Goal: Task Accomplishment & Management: Manage account settings

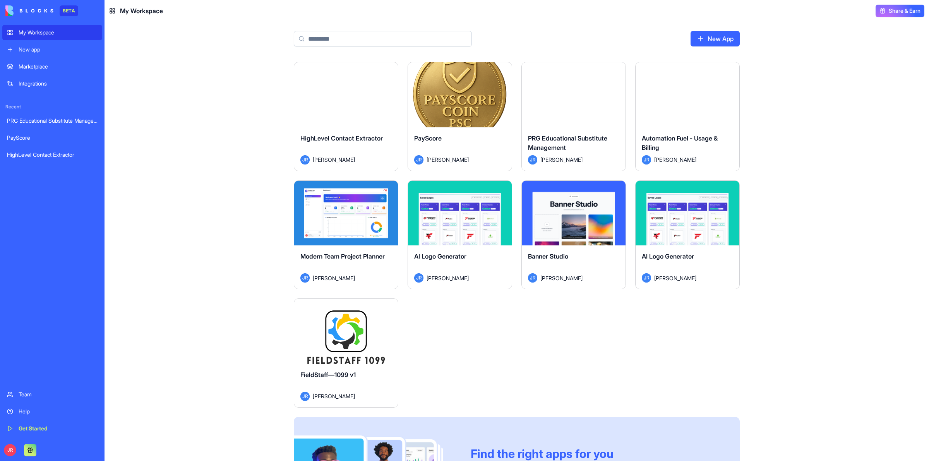
click at [357, 328] on button "Launch" at bounding box center [346, 331] width 58 height 15
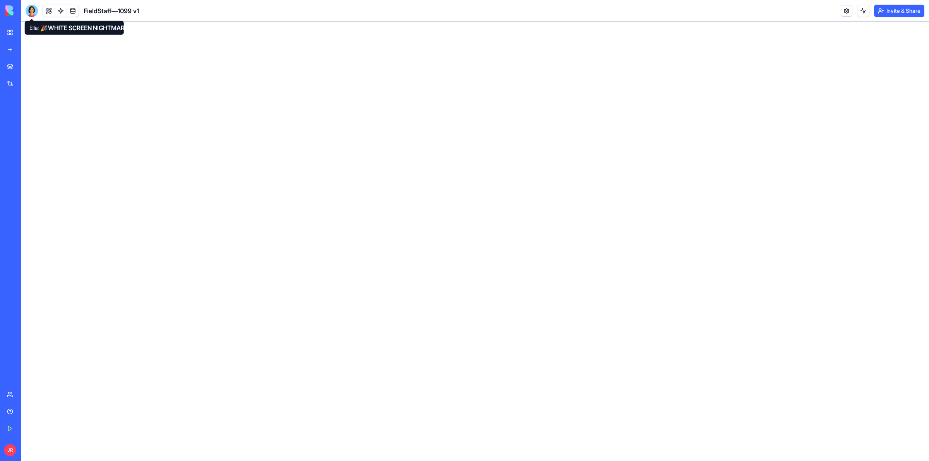
click at [31, 10] on div at bounding box center [32, 11] width 12 height 12
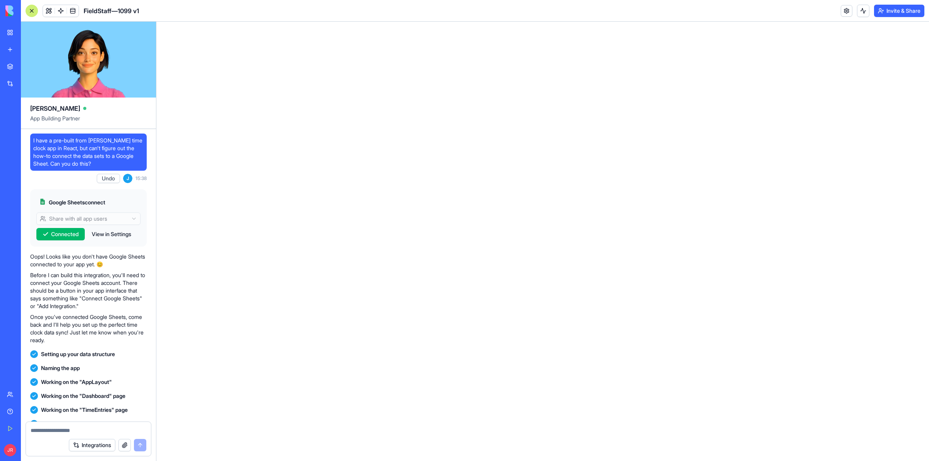
scroll to position [238464, 0]
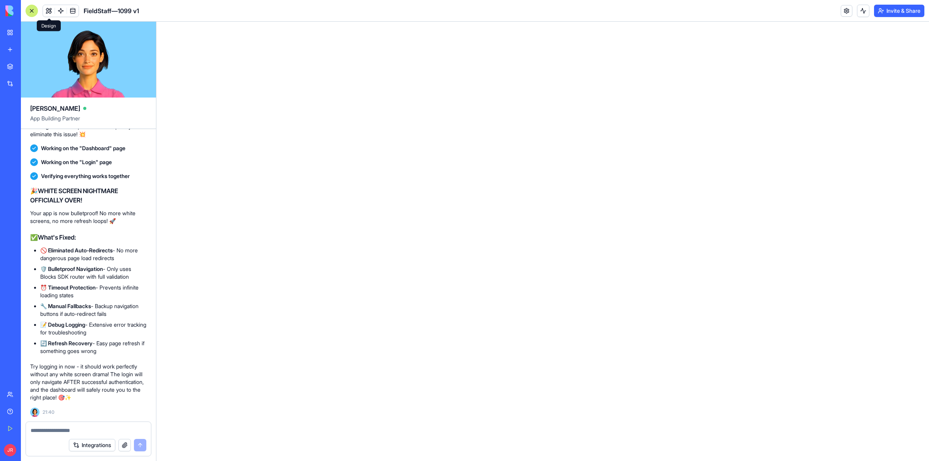
click at [50, 7] on button at bounding box center [49, 11] width 12 height 12
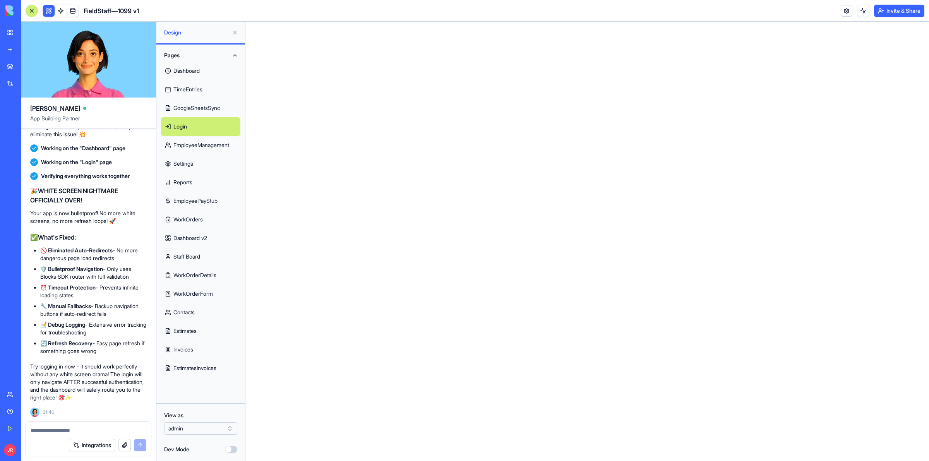
click at [197, 237] on link "Dashboard v2" at bounding box center [200, 238] width 79 height 19
click at [199, 295] on link "WorkOrderForm" at bounding box center [200, 294] width 79 height 19
click at [190, 310] on link "Contacts" at bounding box center [200, 312] width 79 height 19
click at [72, 430] on textarea at bounding box center [89, 431] width 116 height 8
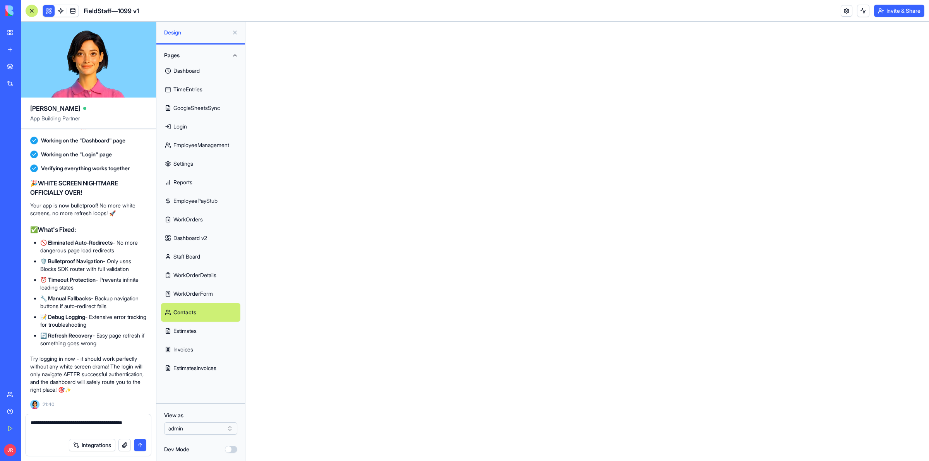
type textarea "**********"
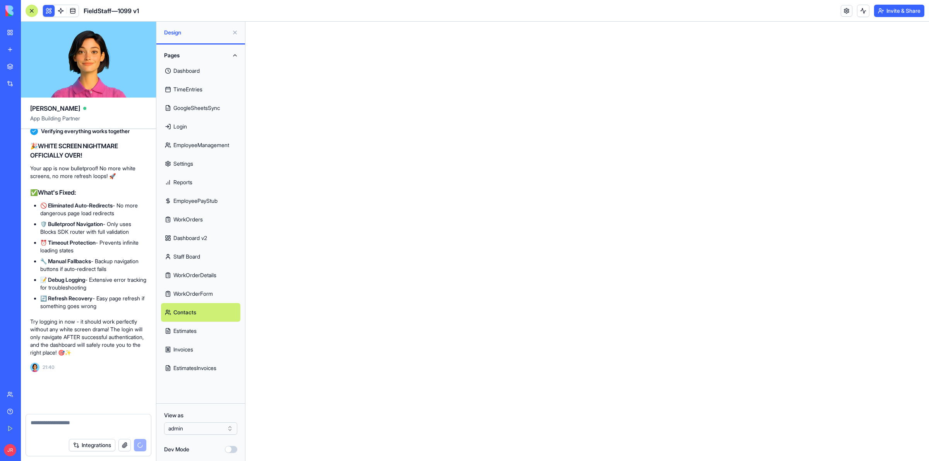
scroll to position [238501, 0]
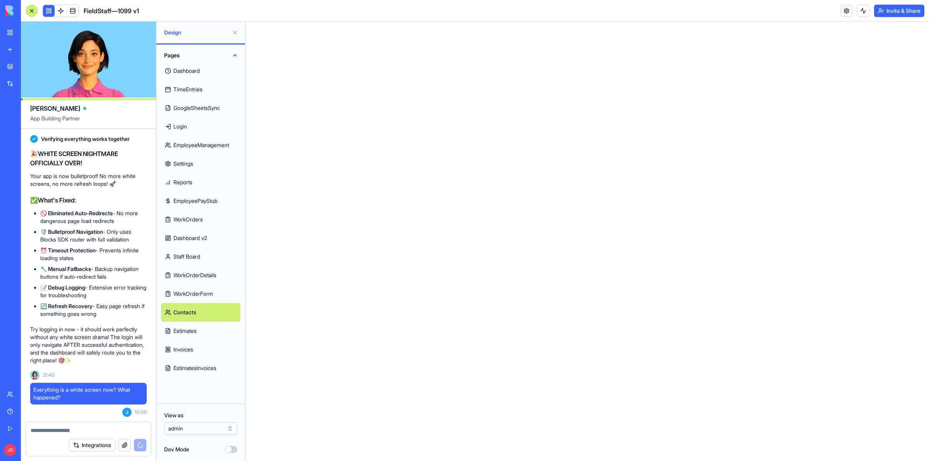
click at [25, 413] on div "Help" at bounding box center [24, 412] width 10 height 8
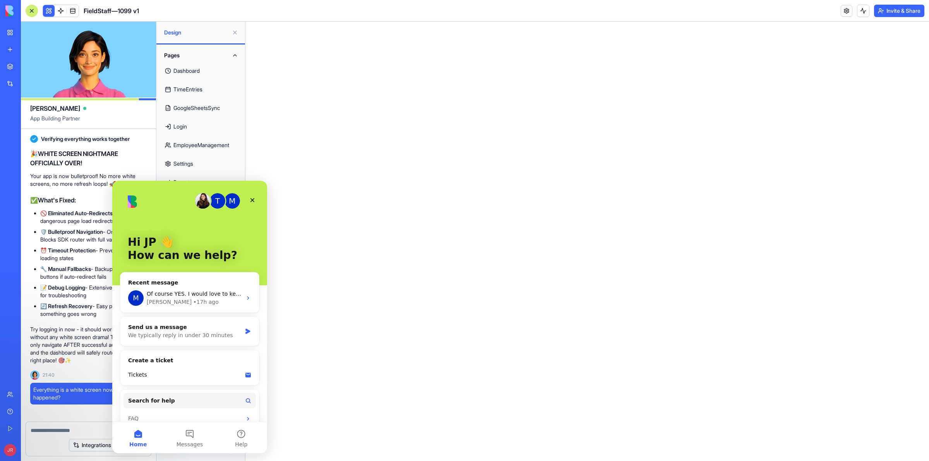
scroll to position [0, 0]
click at [213, 298] on div "Michal • 17h ago" at bounding box center [194, 302] width 95 height 8
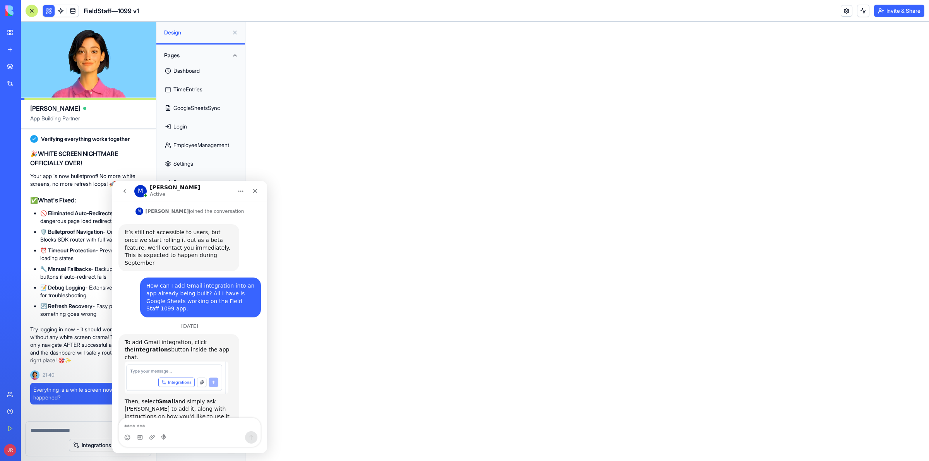
scroll to position [462, 0]
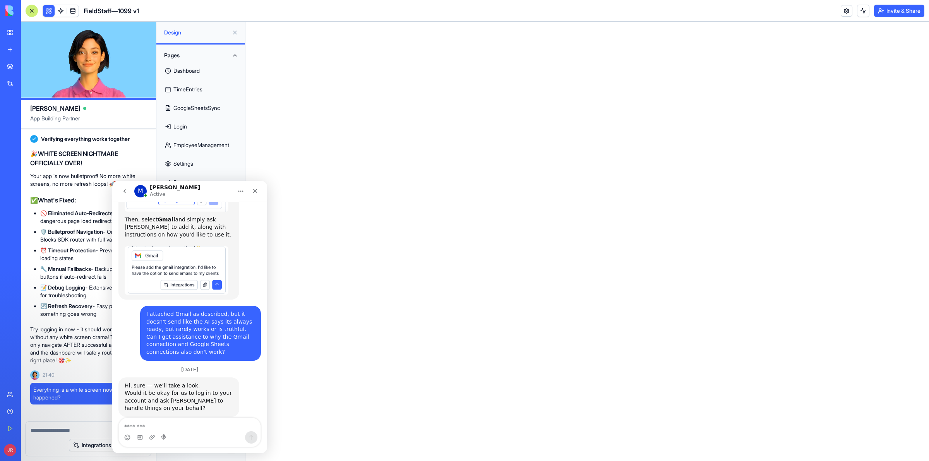
click at [178, 424] on textarea "Message…" at bounding box center [190, 424] width 142 height 13
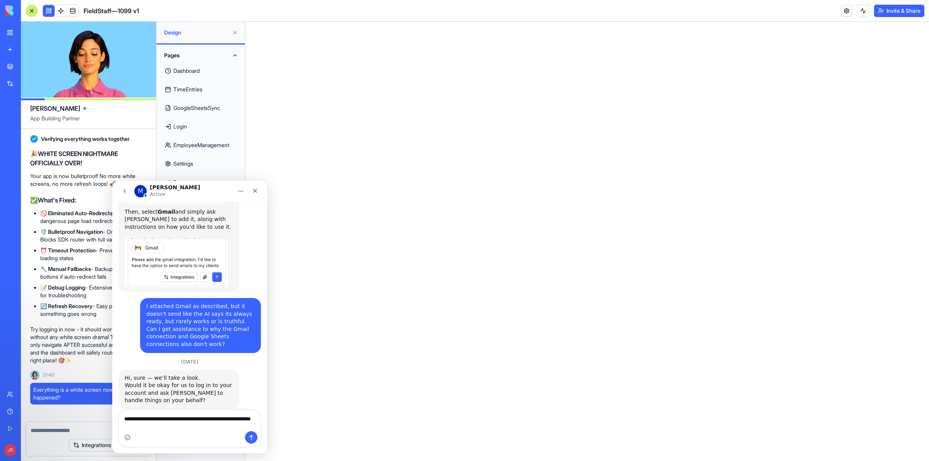
type textarea "**********"
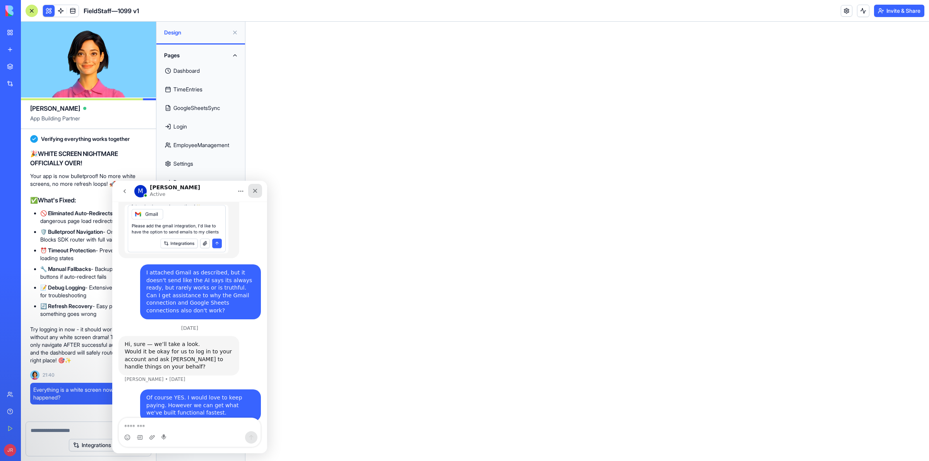
click at [257, 189] on icon "Close" at bounding box center [255, 191] width 6 height 6
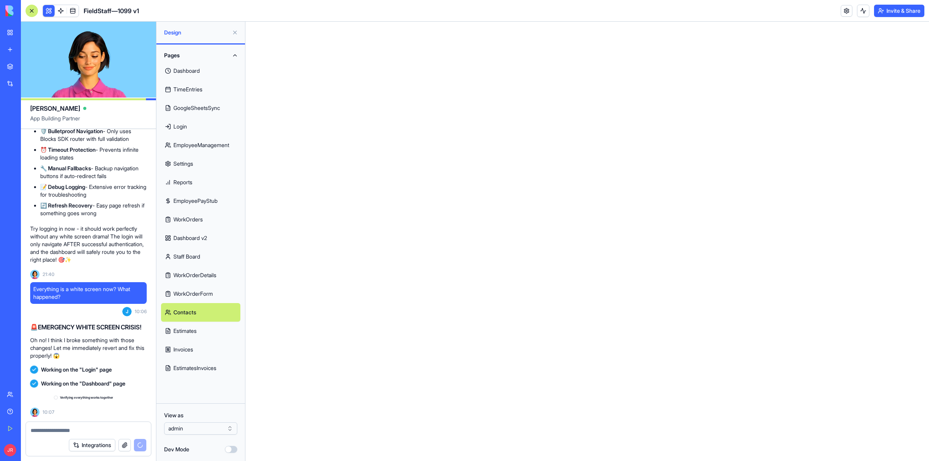
scroll to position [238602, 0]
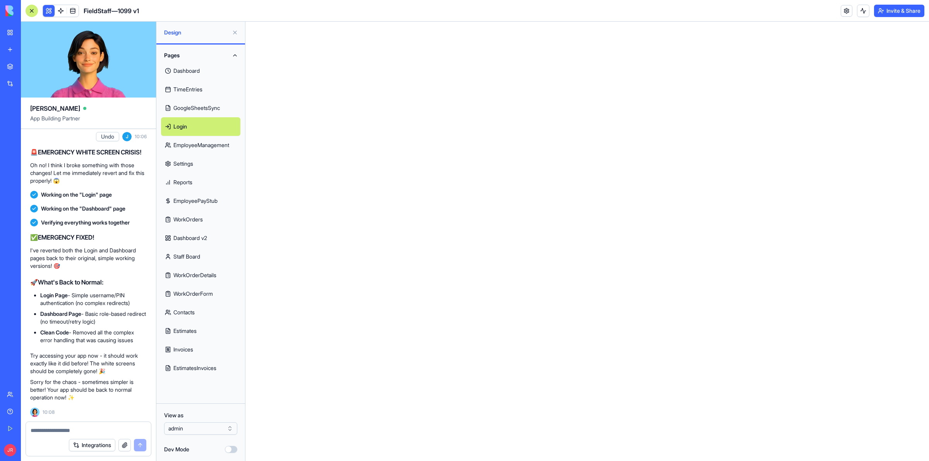
scroll to position [238776, 0]
click at [186, 327] on link "Estimates" at bounding box center [200, 331] width 79 height 19
click at [13, 410] on link "Help" at bounding box center [17, 411] width 31 height 15
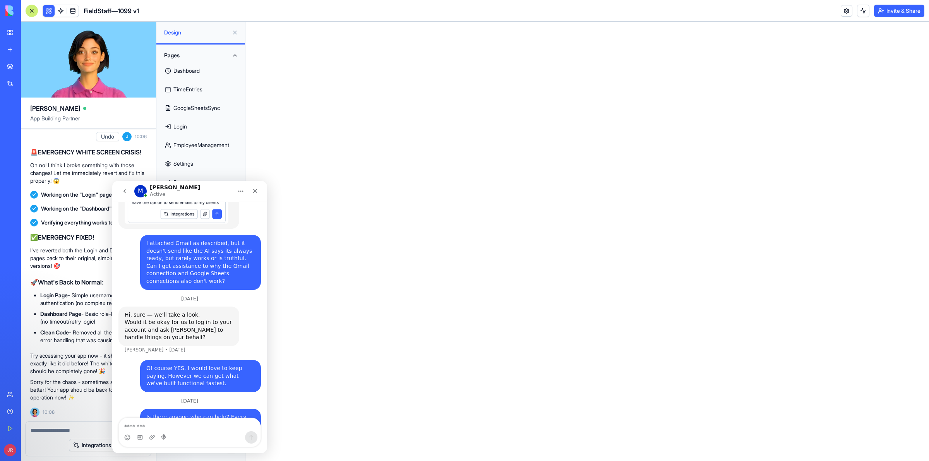
click at [173, 425] on textarea "Message…" at bounding box center [190, 424] width 142 height 13
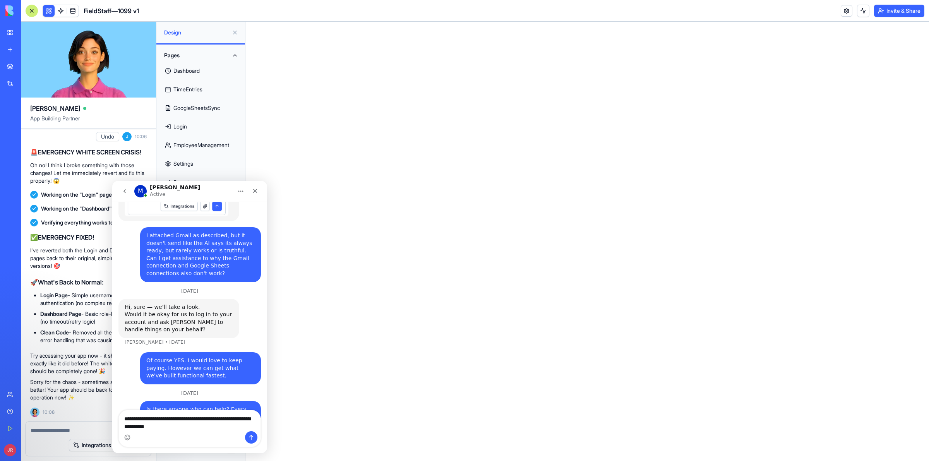
type textarea "**********"
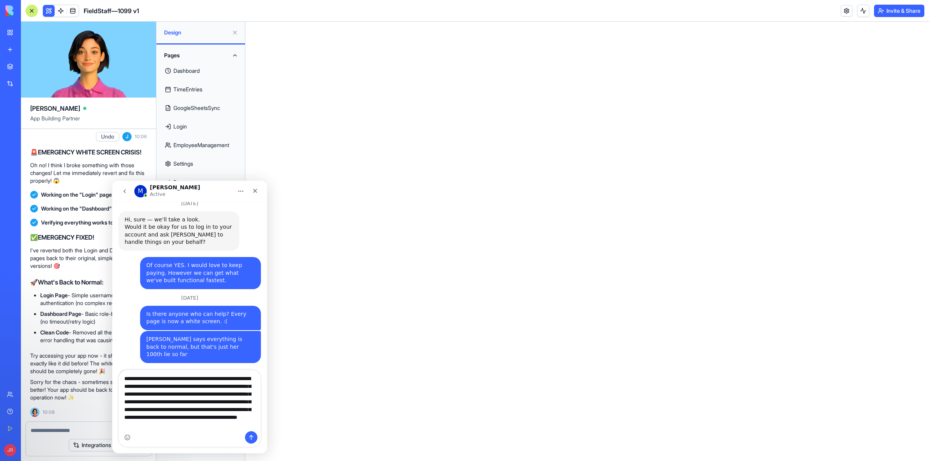
scroll to position [629, 0]
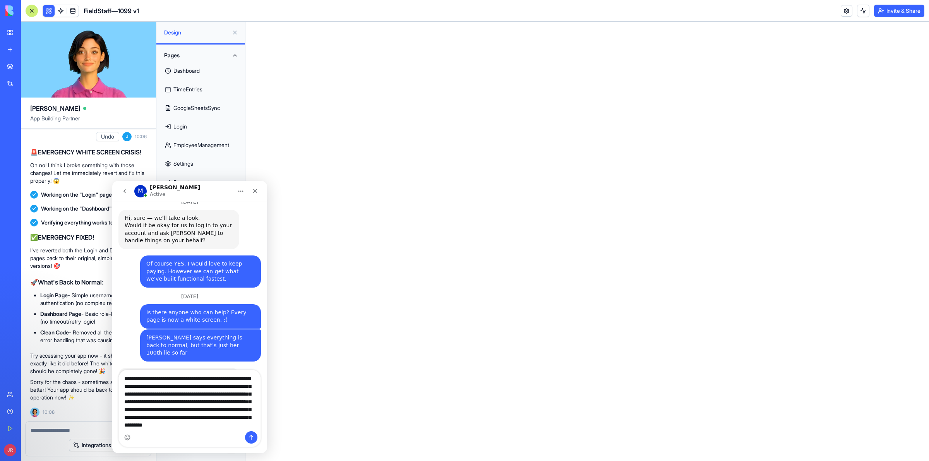
type textarea "**********"
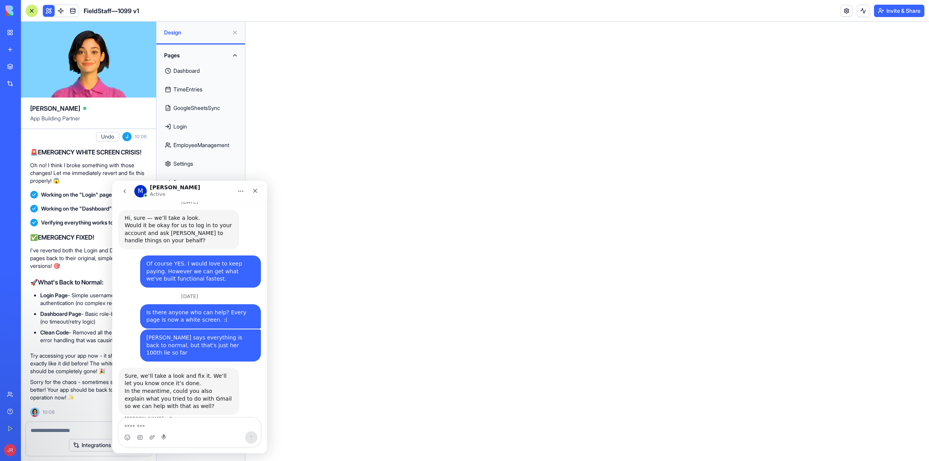
scroll to position [665, 0]
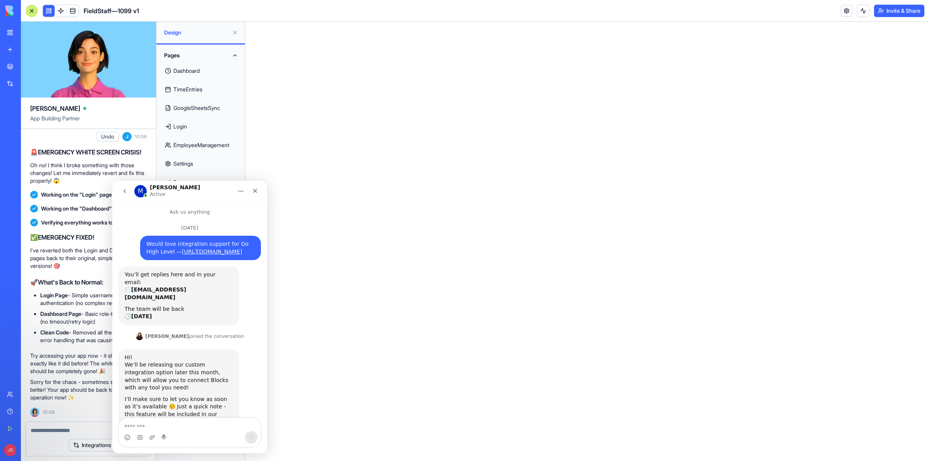
scroll to position [665, 0]
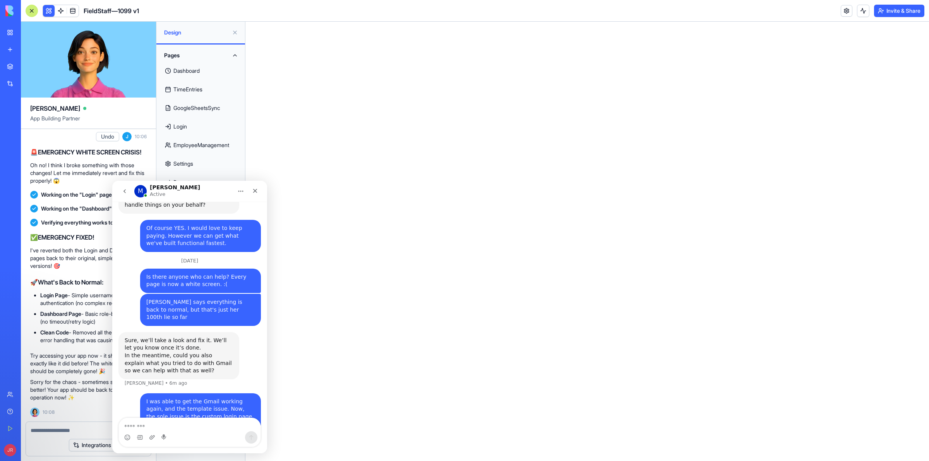
click at [238, 192] on icon "Home" at bounding box center [241, 191] width 6 height 6
click at [257, 193] on icon "Close" at bounding box center [255, 191] width 6 height 6
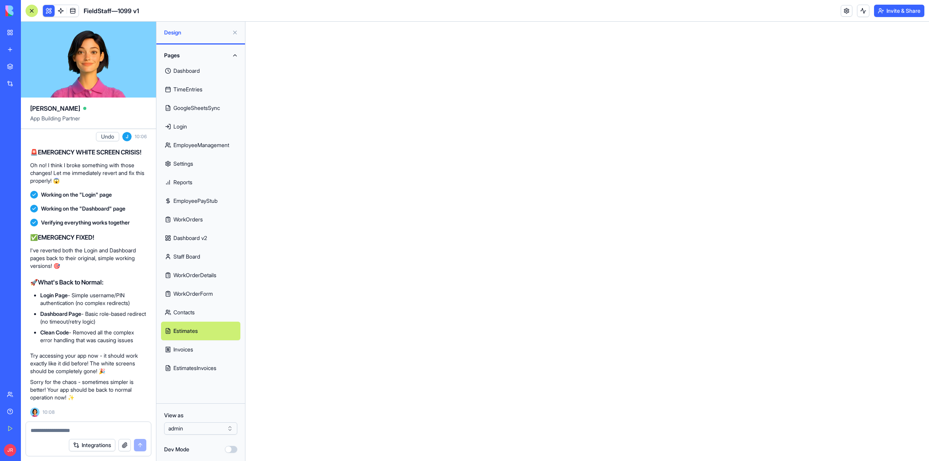
click at [194, 430] on html "BETA My Workspace New app Marketplace Integrations Recent PRG Educational Subst…" at bounding box center [464, 230] width 929 height 461
click at [192, 260] on link "Staff Board" at bounding box center [200, 256] width 79 height 19
click at [72, 10] on link at bounding box center [73, 11] width 12 height 12
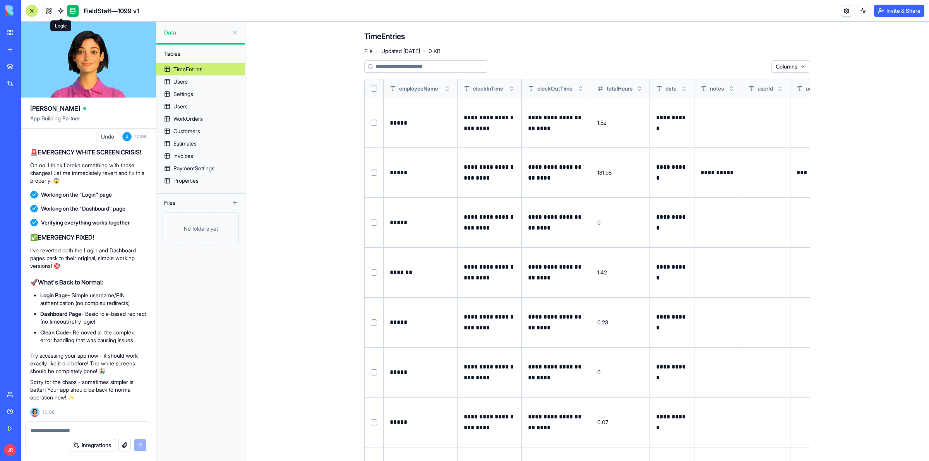
click at [61, 10] on link at bounding box center [61, 11] width 12 height 12
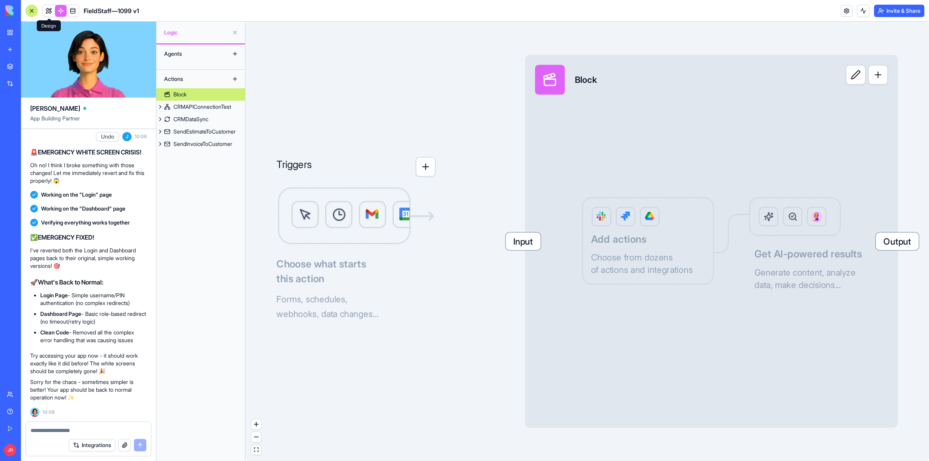
click at [51, 11] on link at bounding box center [49, 11] width 12 height 12
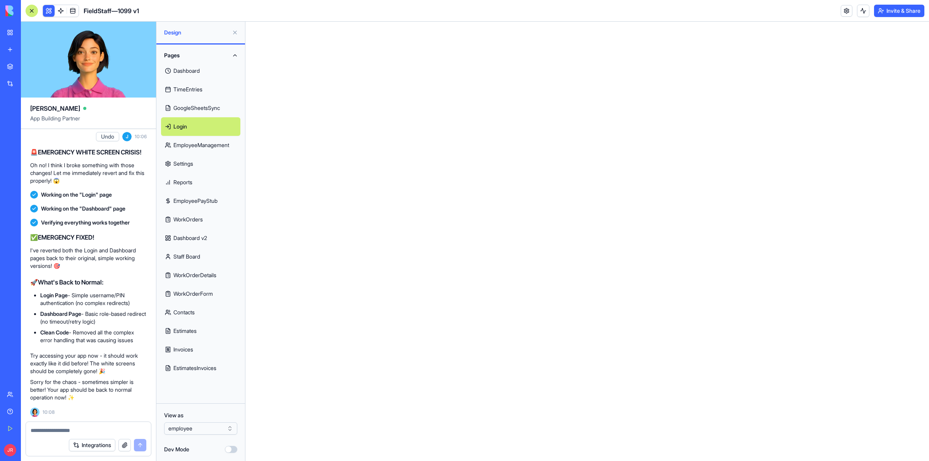
click at [204, 254] on link "Staff Board" at bounding box center [200, 256] width 79 height 19
click at [186, 237] on link "Dashboard v2" at bounding box center [200, 238] width 79 height 19
click at [29, 122] on div "PRG Educational Substitute Management" at bounding box center [18, 121] width 22 height 8
click at [14, 33] on link "My Workspace" at bounding box center [17, 32] width 31 height 15
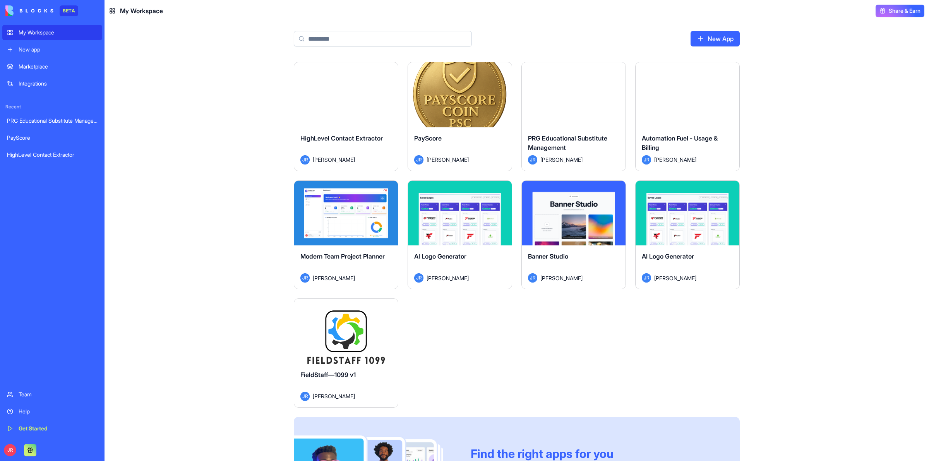
click at [578, 91] on button "Launch" at bounding box center [574, 94] width 58 height 15
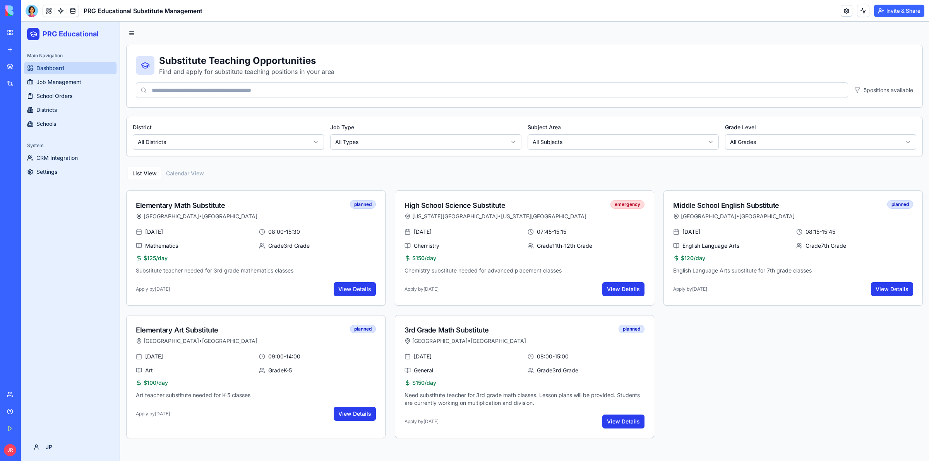
click at [51, 67] on span "Dashboard" at bounding box center [50, 68] width 28 height 8
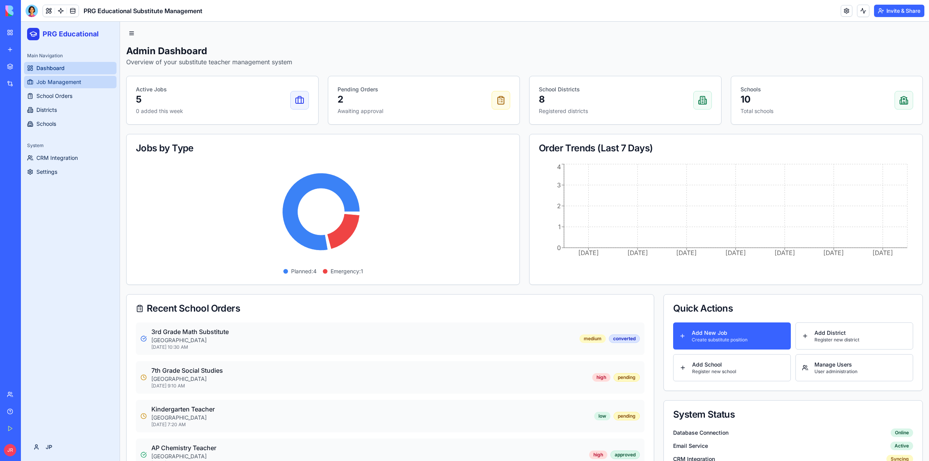
click at [54, 85] on span "Job Management" at bounding box center [58, 82] width 45 height 8
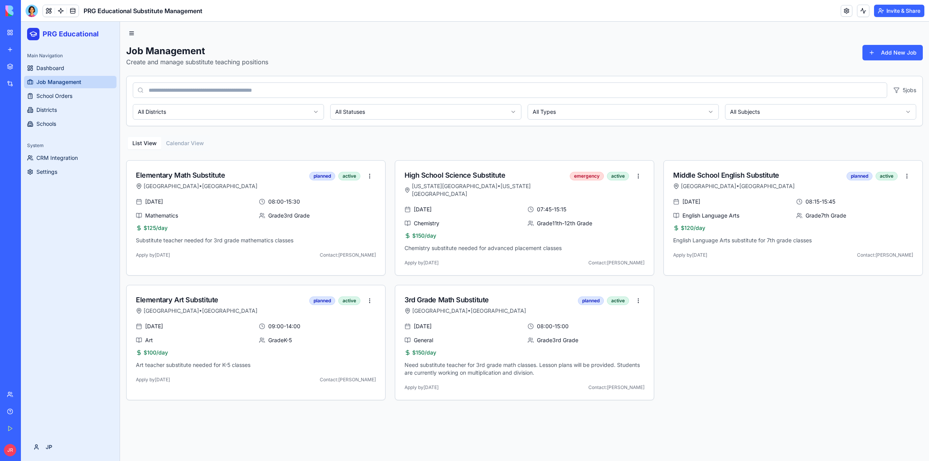
click at [134, 32] on button at bounding box center [131, 33] width 11 height 11
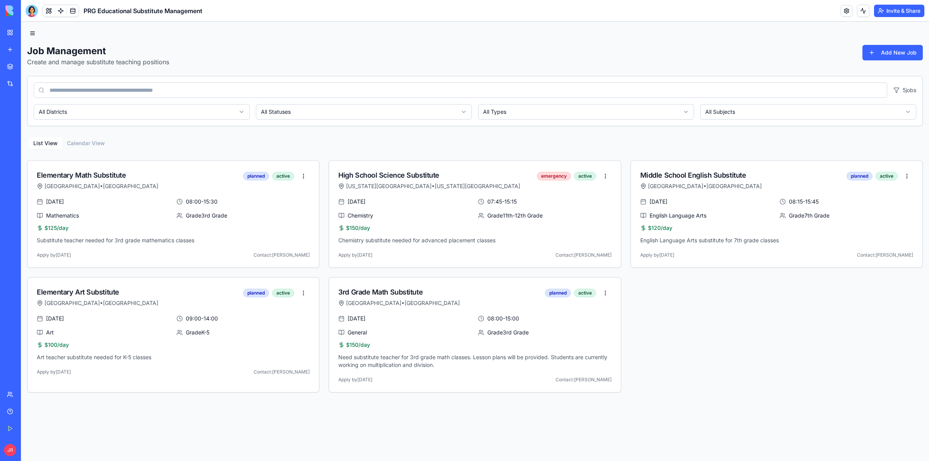
click at [33, 34] on button at bounding box center [32, 33] width 11 height 11
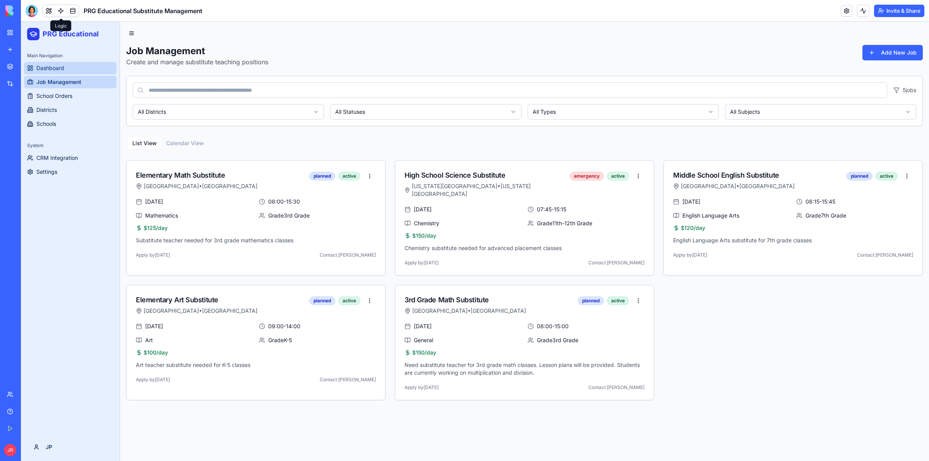
click at [58, 67] on span "Dashboard" at bounding box center [50, 68] width 28 height 8
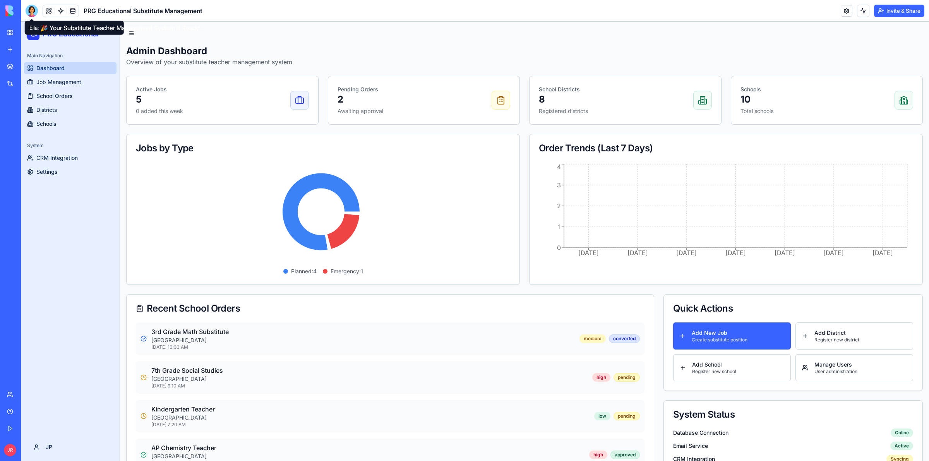
click at [29, 9] on div at bounding box center [32, 11] width 12 height 12
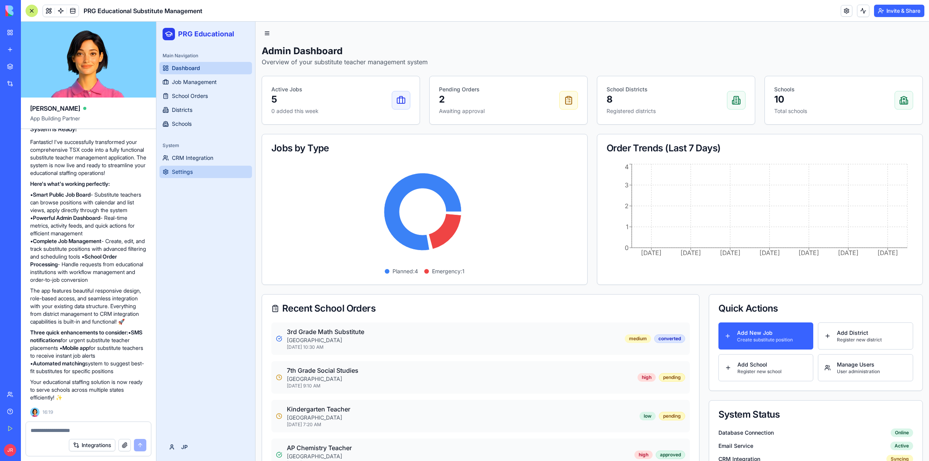
click at [189, 171] on span "Settings" at bounding box center [182, 172] width 21 height 8
click at [193, 159] on span "CRM Integration" at bounding box center [192, 158] width 41 height 8
click at [186, 120] on span "Schools" at bounding box center [182, 124] width 20 height 8
click at [185, 109] on span "Districts" at bounding box center [182, 110] width 21 height 8
click at [186, 96] on span "School Orders" at bounding box center [190, 96] width 36 height 8
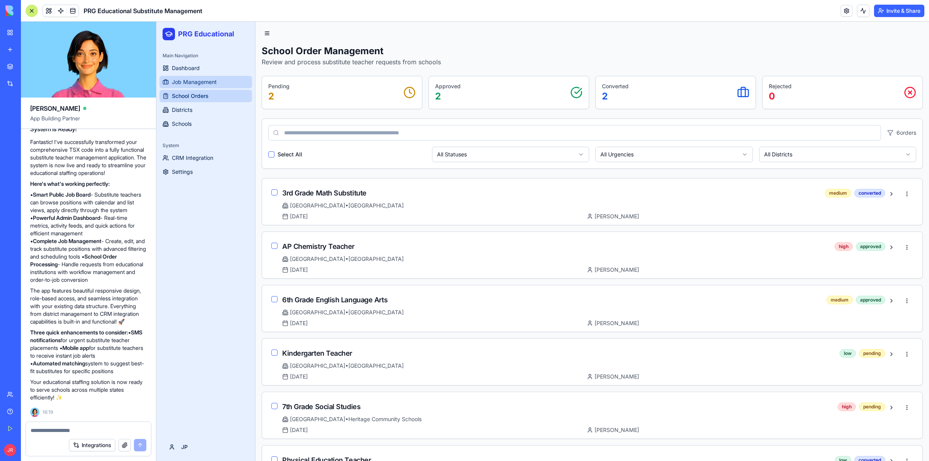
click at [186, 82] on span "Job Management" at bounding box center [194, 82] width 45 height 8
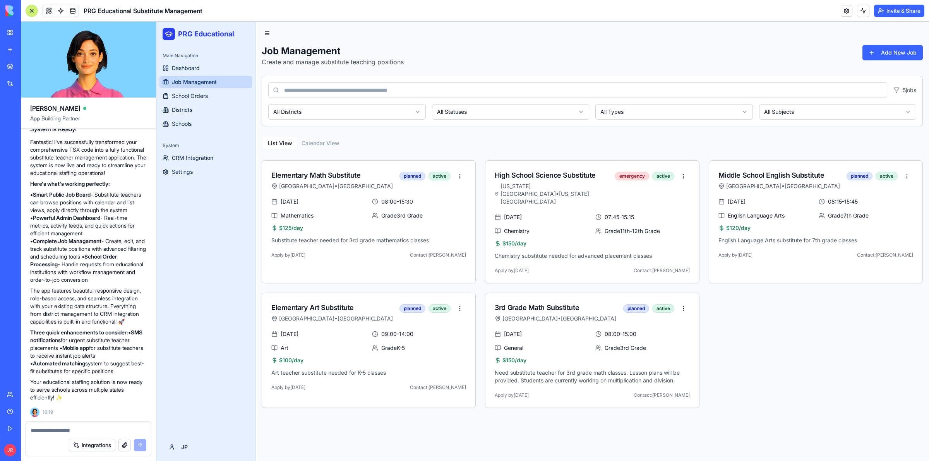
click at [29, 33] on div "My Workspace" at bounding box center [24, 33] width 10 height 8
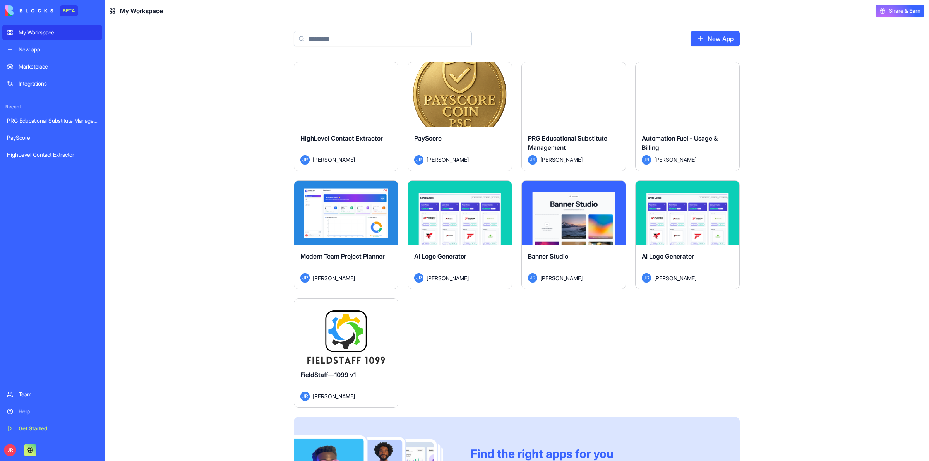
click at [344, 331] on button "Launch" at bounding box center [346, 331] width 58 height 15
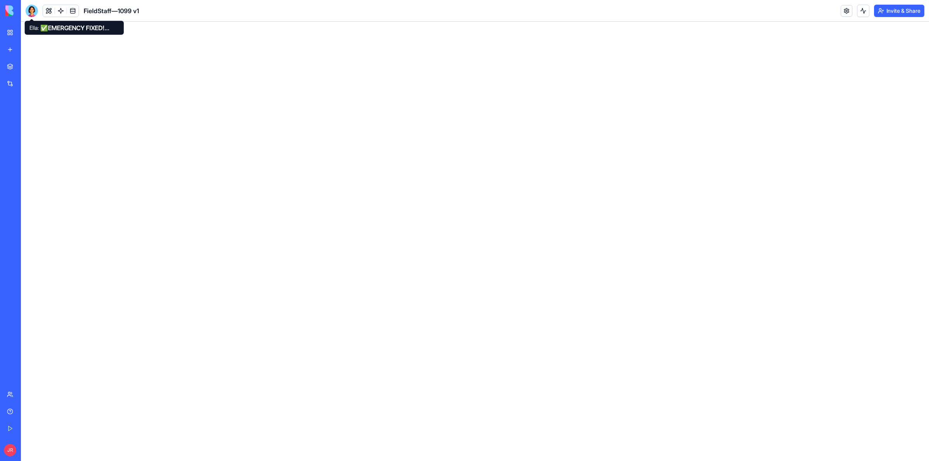
click at [29, 12] on div at bounding box center [32, 11] width 12 height 12
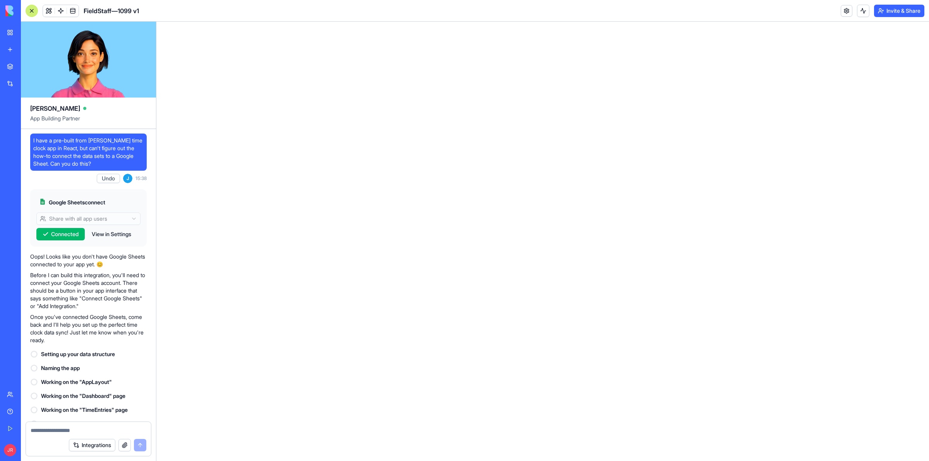
click at [845, 12] on link at bounding box center [847, 11] width 12 height 12
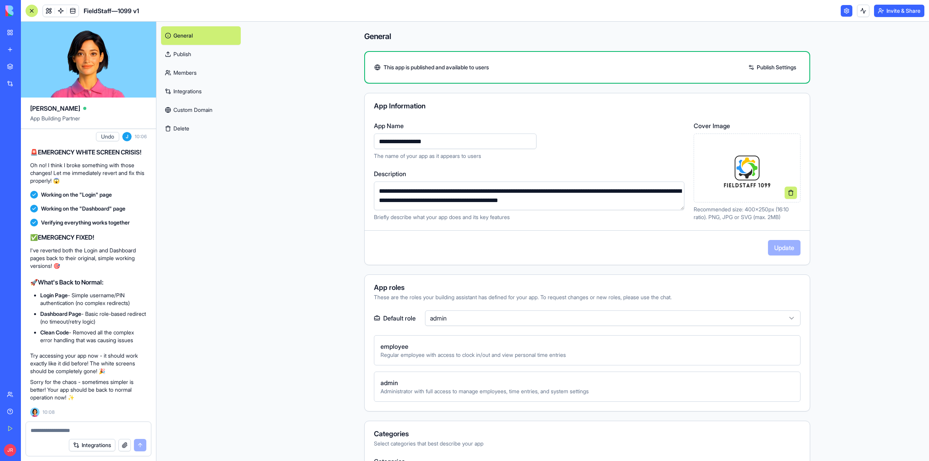
click at [410, 139] on input "**********" at bounding box center [455, 141] width 163 height 15
click at [430, 148] on div "**********" at bounding box center [529, 140] width 310 height 39
click at [432, 144] on input "**********" at bounding box center [455, 141] width 163 height 15
type input "**********"
drag, startPoint x: 614, startPoint y: 200, endPoint x: 517, endPoint y: 192, distance: 97.1
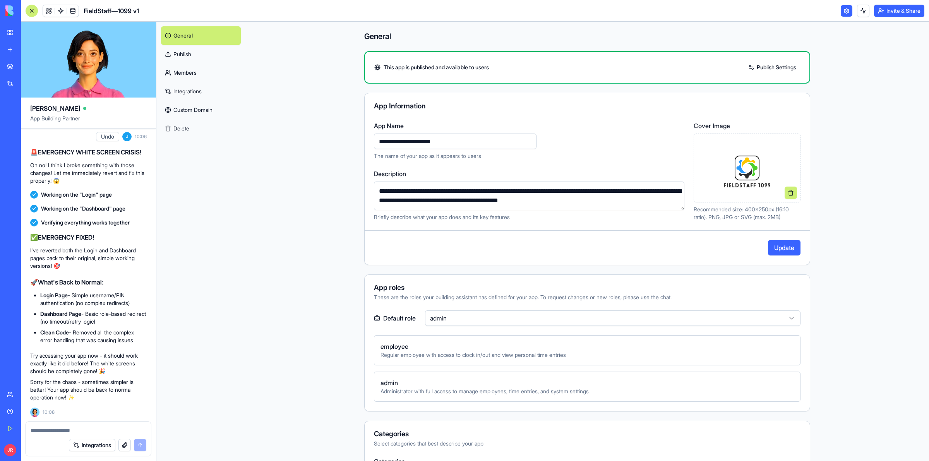
click at [517, 192] on textarea "**********" at bounding box center [529, 196] width 310 height 29
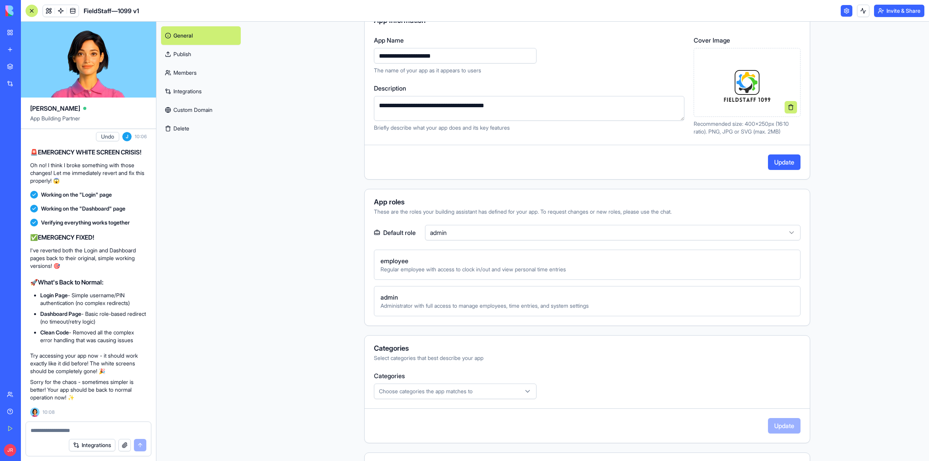
scroll to position [145, 0]
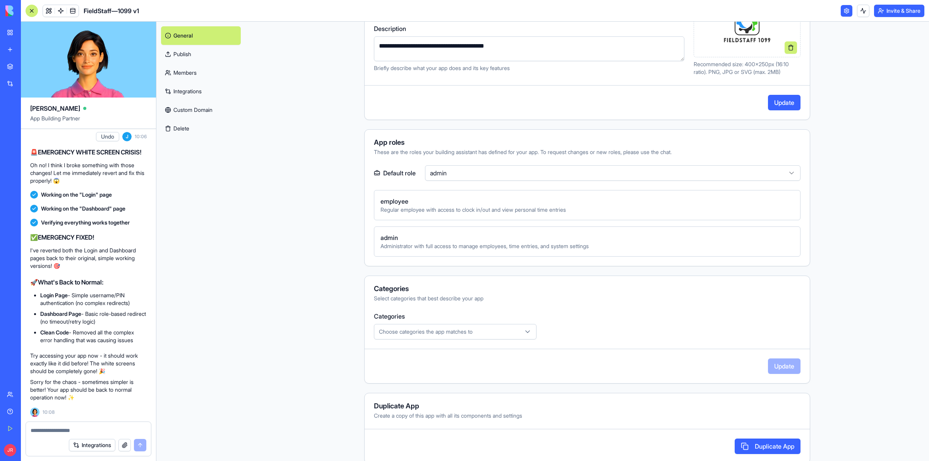
type textarea "**********"
click at [778, 100] on button "Update" at bounding box center [784, 102] width 33 height 15
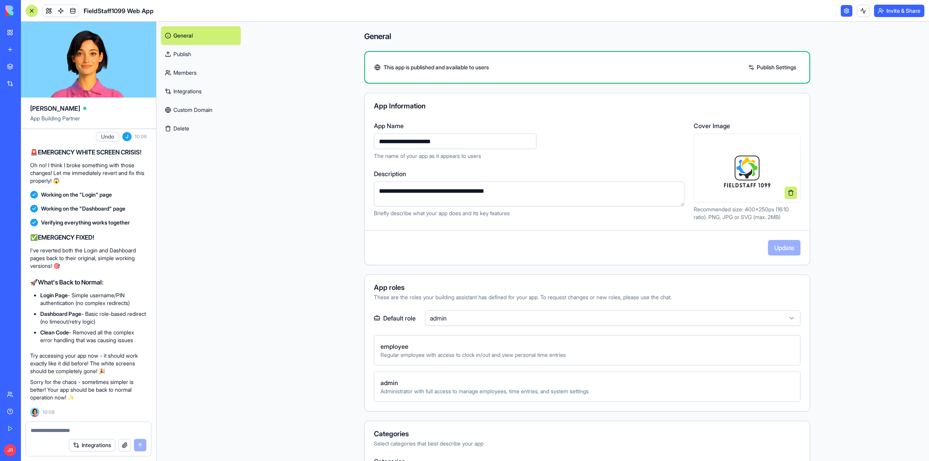
click at [767, 64] on link "Publish Settings" at bounding box center [772, 67] width 56 height 12
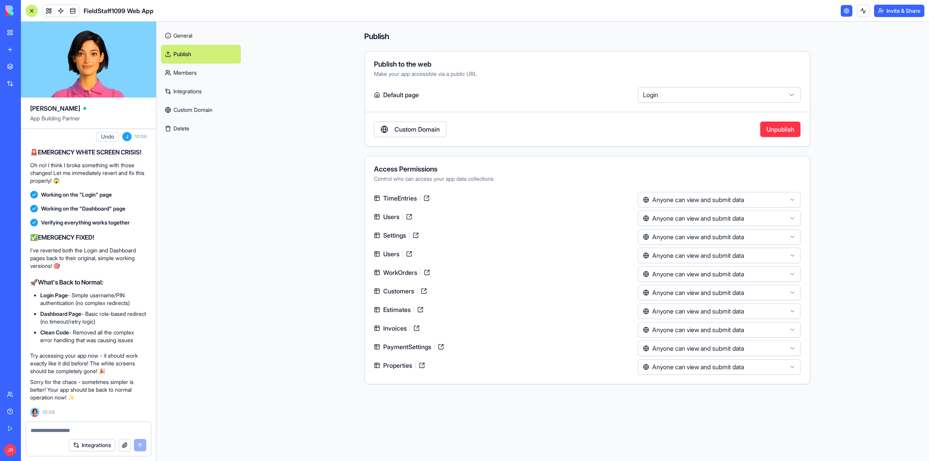
click at [687, 93] on html "BETA My Workspace New app Marketplace Integrations Recent PRG Educational Subst…" at bounding box center [464, 230] width 929 height 461
click at [670, 368] on html "BETA My Workspace New app Marketplace Integrations Recent PRG Educational Subst…" at bounding box center [464, 230] width 929 height 461
click at [850, 362] on html "BETA My Workspace New app Marketplace Integrations Recent PRG Educational Subst…" at bounding box center [464, 230] width 929 height 461
click at [178, 87] on link "Integrations" at bounding box center [201, 91] width 80 height 19
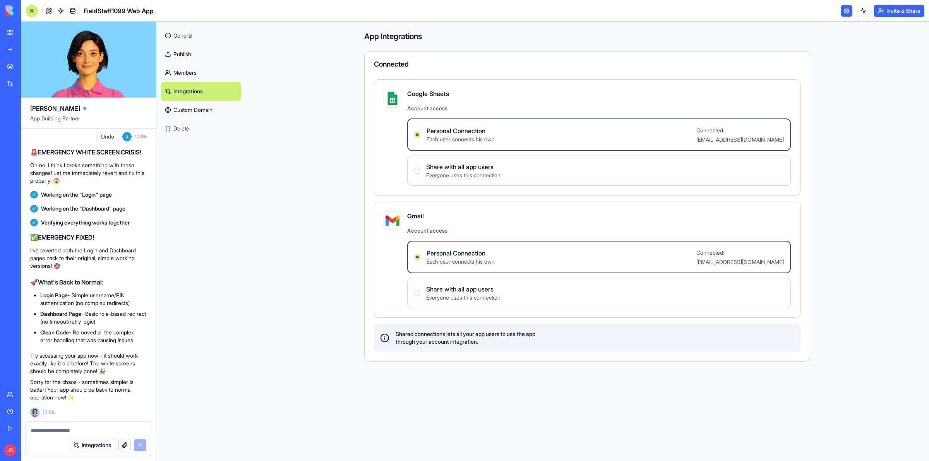
click at [188, 70] on link "Members" at bounding box center [201, 72] width 80 height 19
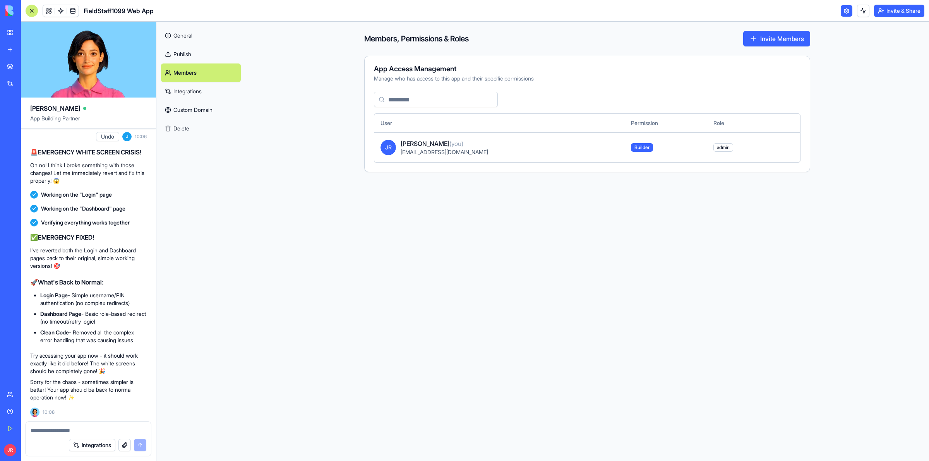
click at [190, 54] on link "Publish" at bounding box center [201, 54] width 80 height 19
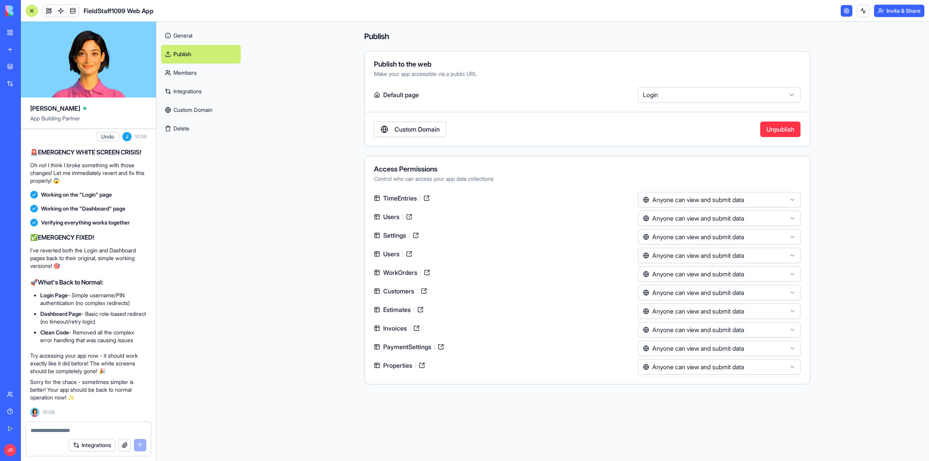
click at [184, 110] on link "Custom Domain" at bounding box center [201, 110] width 80 height 19
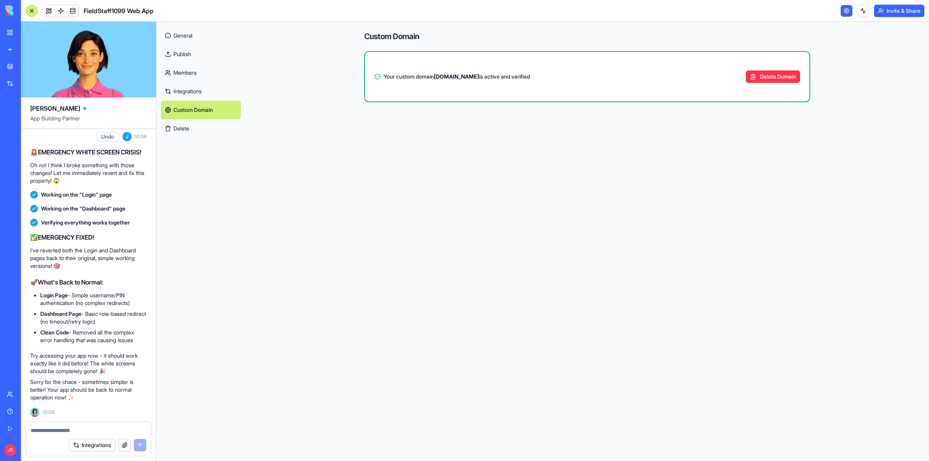
scroll to position [237373, 0]
click at [28, 411] on div "Help" at bounding box center [24, 412] width 10 height 8
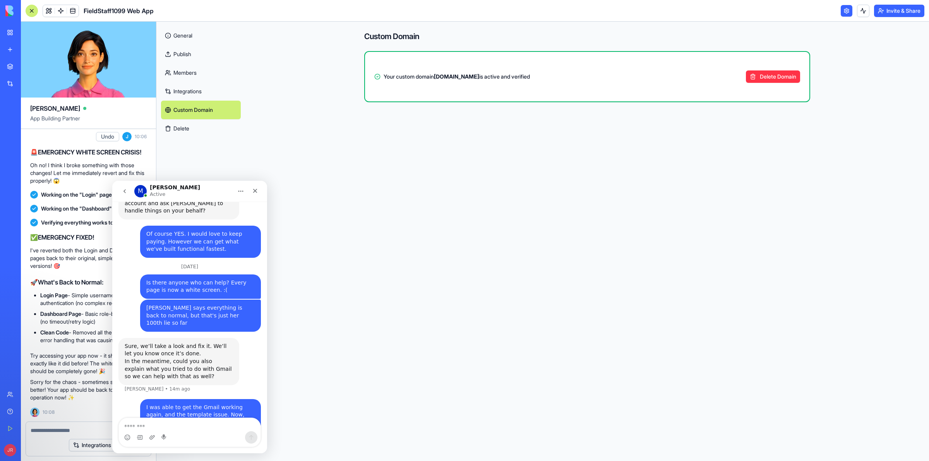
scroll to position [665, 0]
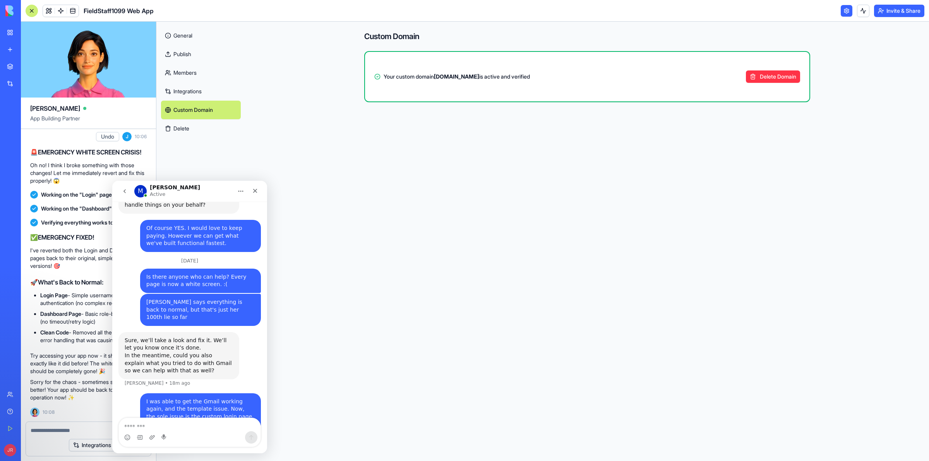
click at [184, 37] on link "General" at bounding box center [201, 35] width 80 height 19
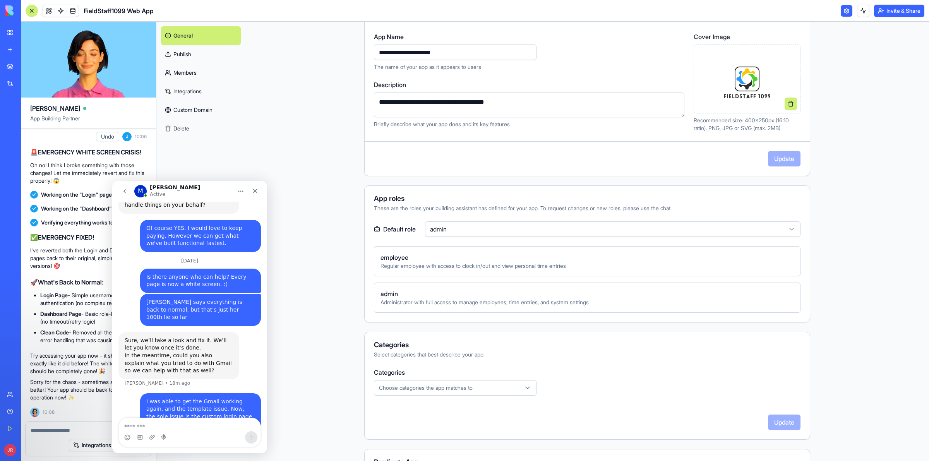
scroll to position [158, 0]
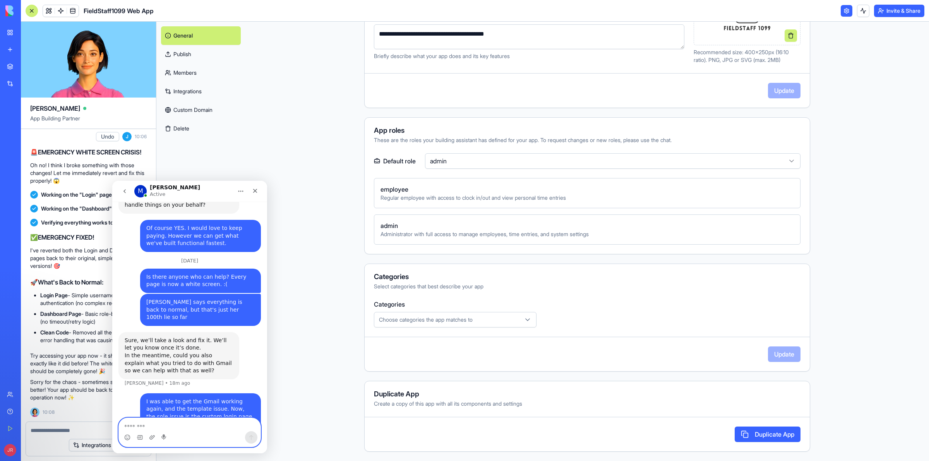
click at [201, 430] on textarea "Message…" at bounding box center [190, 424] width 142 height 13
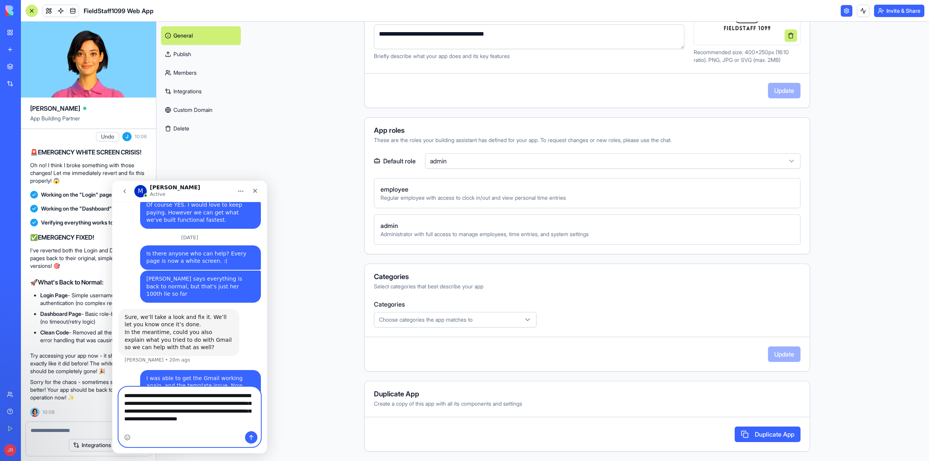
scroll to position [696, 0]
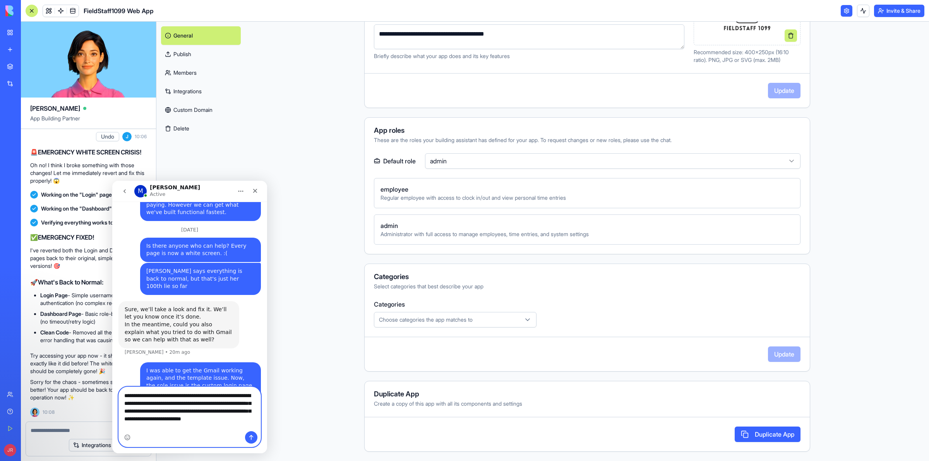
type textarea "**********"
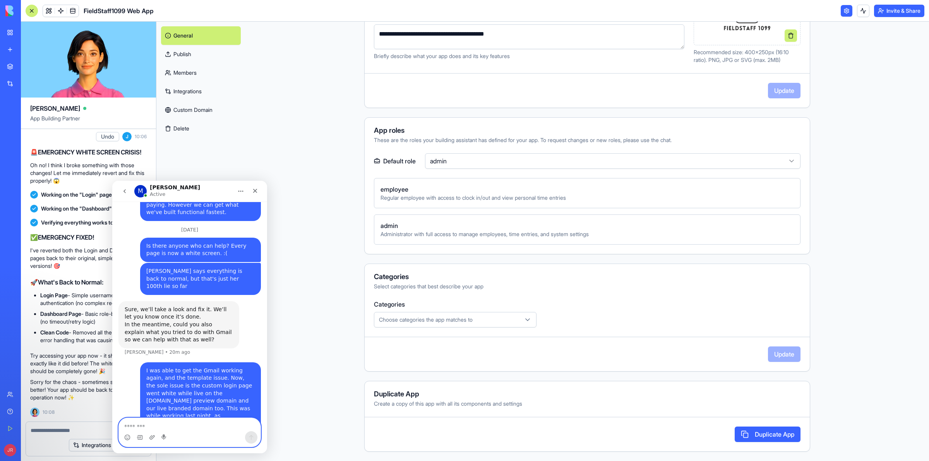
scroll to position [721, 0]
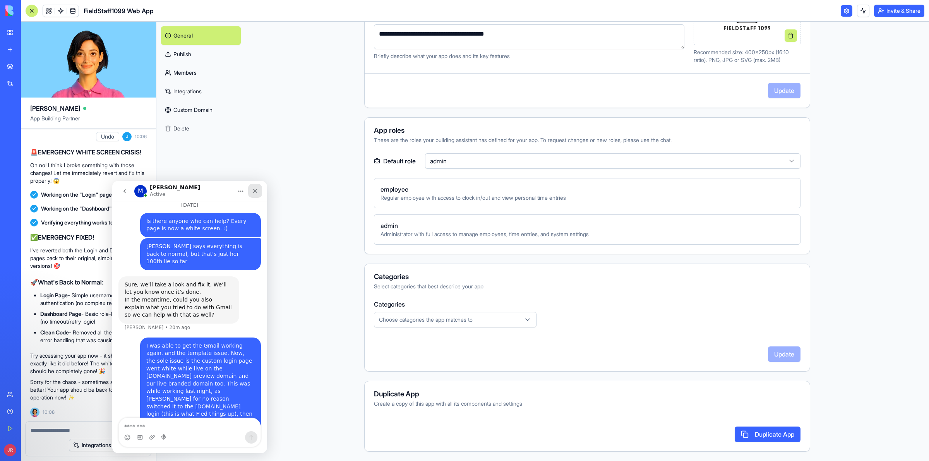
drag, startPoint x: 256, startPoint y: 188, endPoint x: 368, endPoint y: 369, distance: 213.3
click at [256, 188] on icon "Close" at bounding box center [255, 191] width 6 height 6
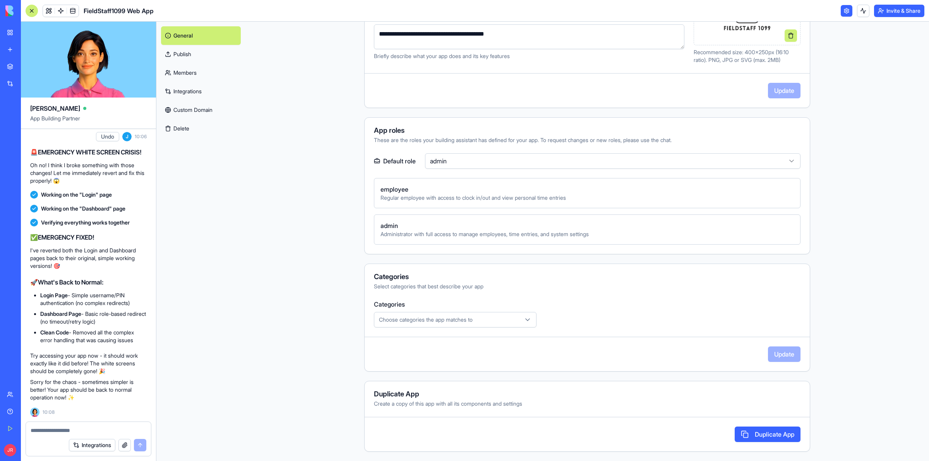
scroll to position [238776, 0]
click at [56, 430] on textarea at bounding box center [89, 431] width 116 height 8
click at [92, 429] on textarea at bounding box center [89, 431] width 116 height 8
type textarea "**********"
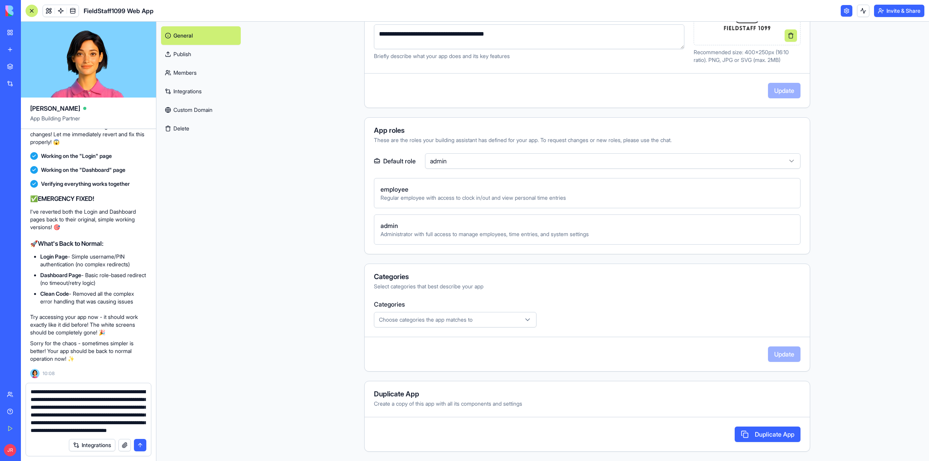
scroll to position [22, 0]
type textarea "**********"
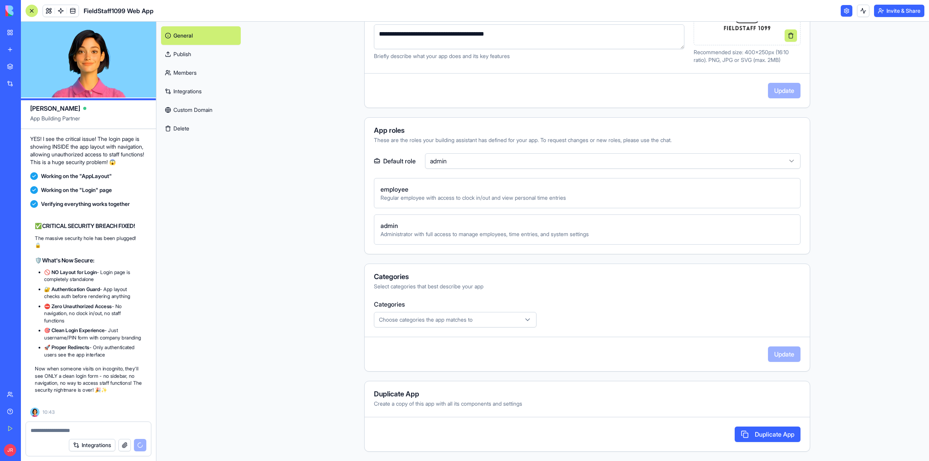
scroll to position [239210, 0]
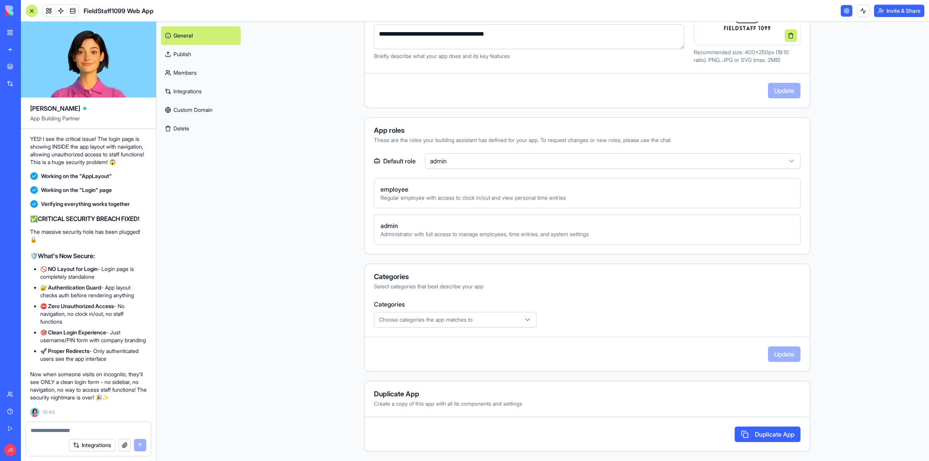
click at [45, 429] on textarea at bounding box center [88, 431] width 115 height 8
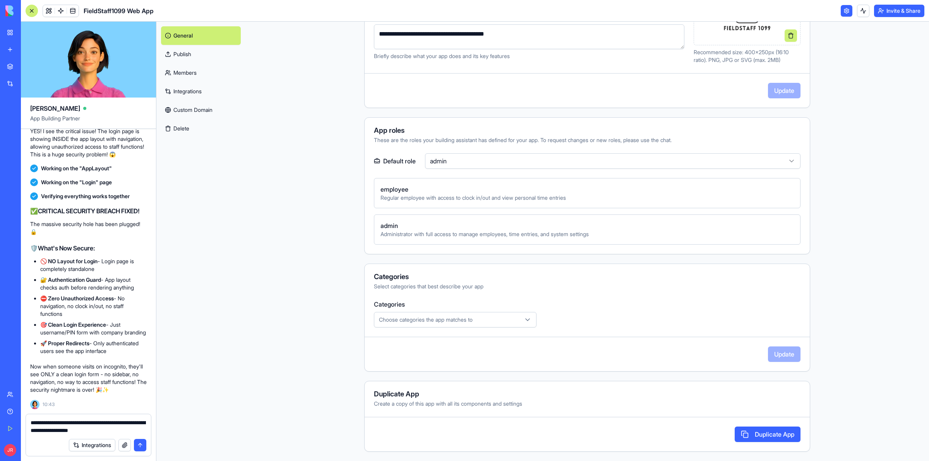
paste textarea "**********"
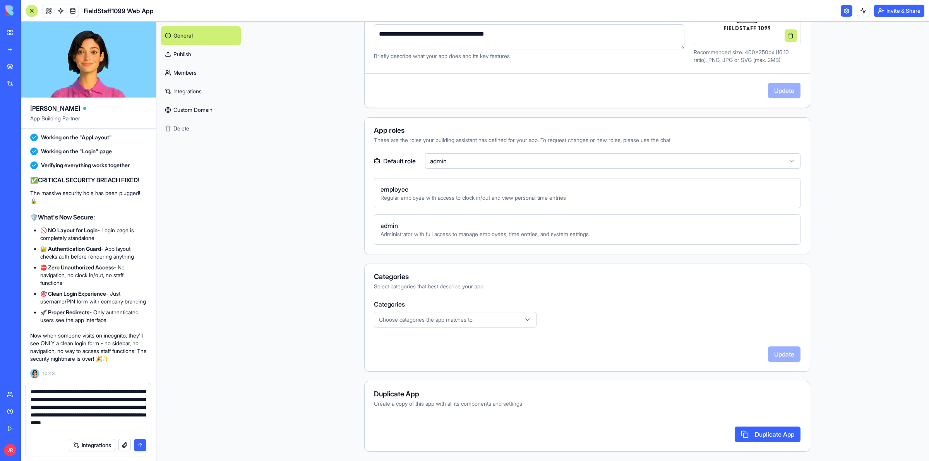
scroll to position [7, 0]
type textarea "**********"
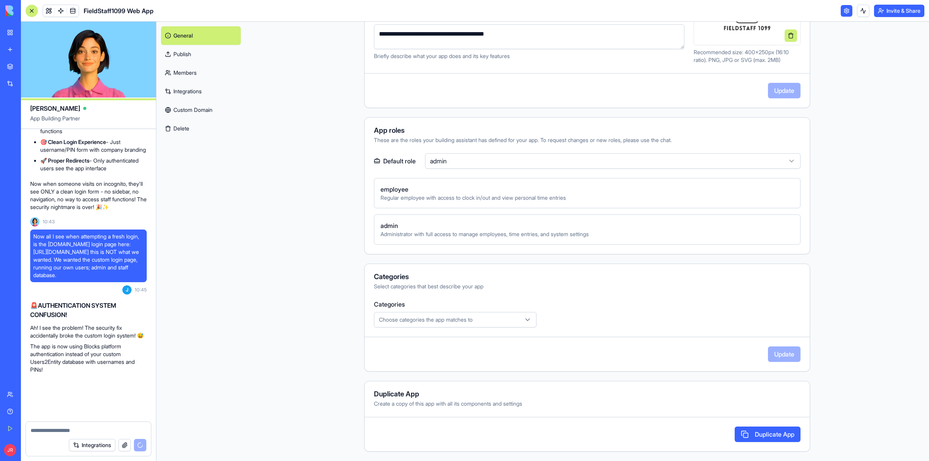
scroll to position [239416, 0]
click at [29, 413] on div "Help" at bounding box center [24, 412] width 10 height 8
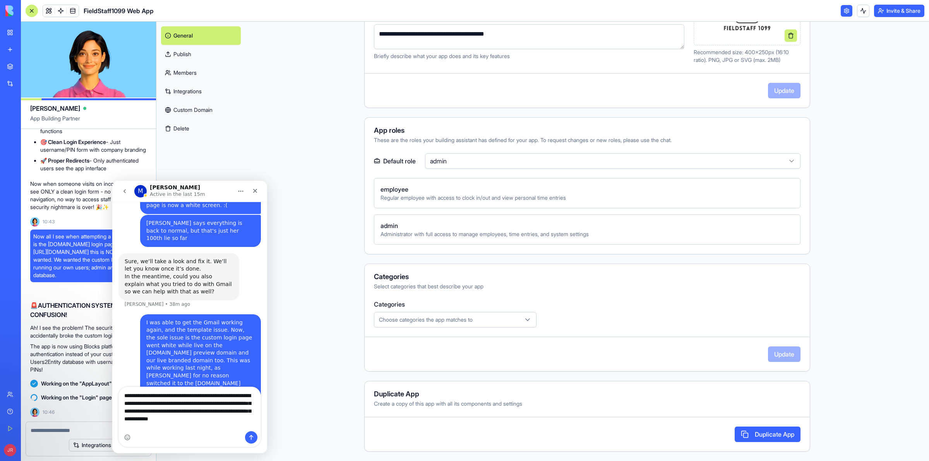
scroll to position [752, 0]
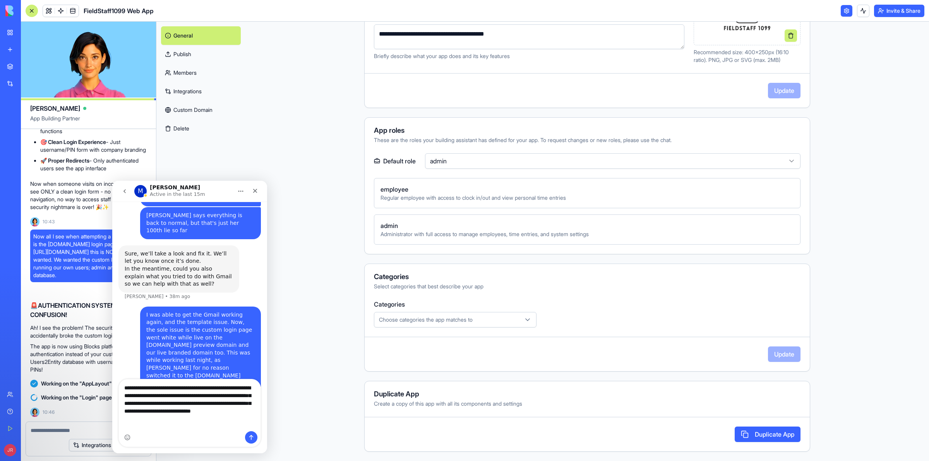
type textarea "**********"
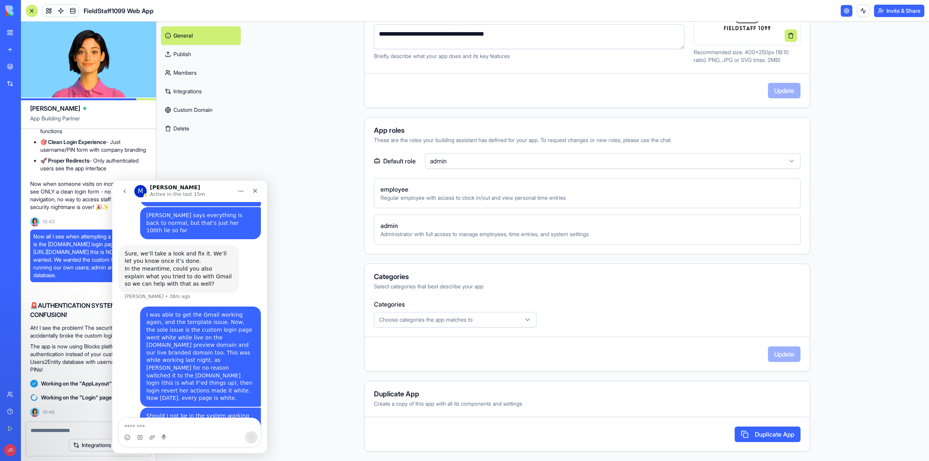
scroll to position [777, 0]
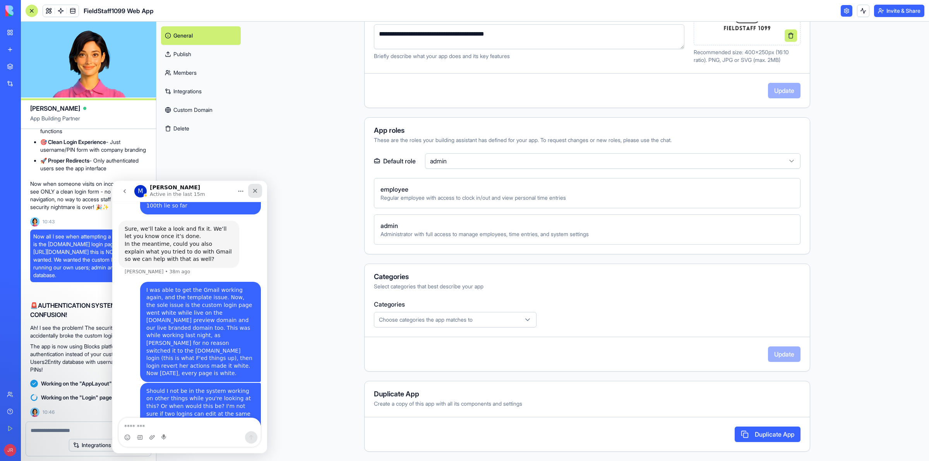
click at [256, 193] on icon "Close" at bounding box center [255, 191] width 6 height 6
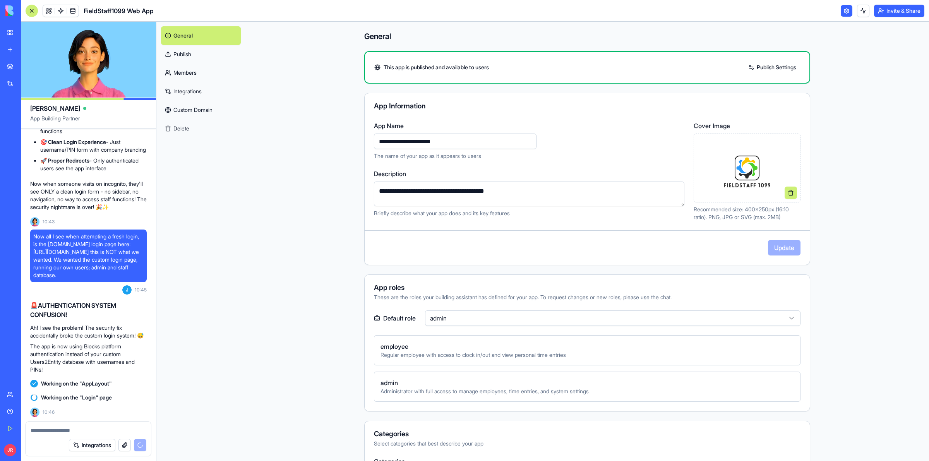
scroll to position [158, 0]
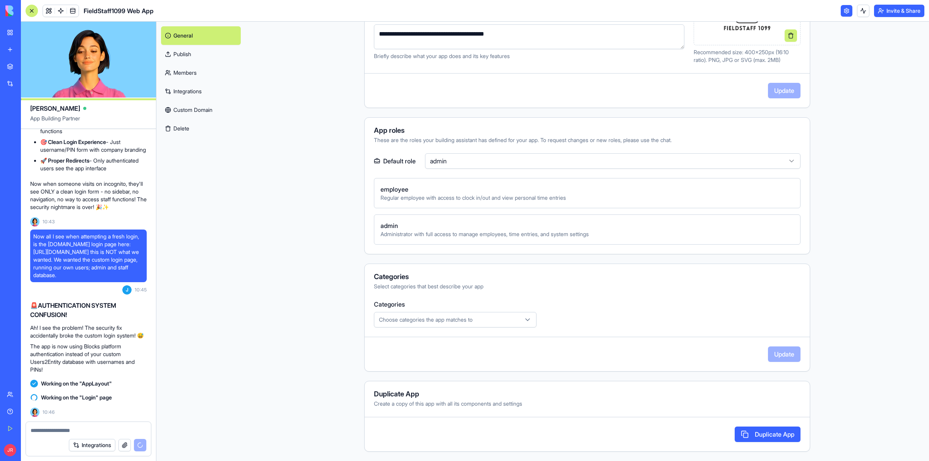
click at [49, 10] on link at bounding box center [49, 11] width 12 height 12
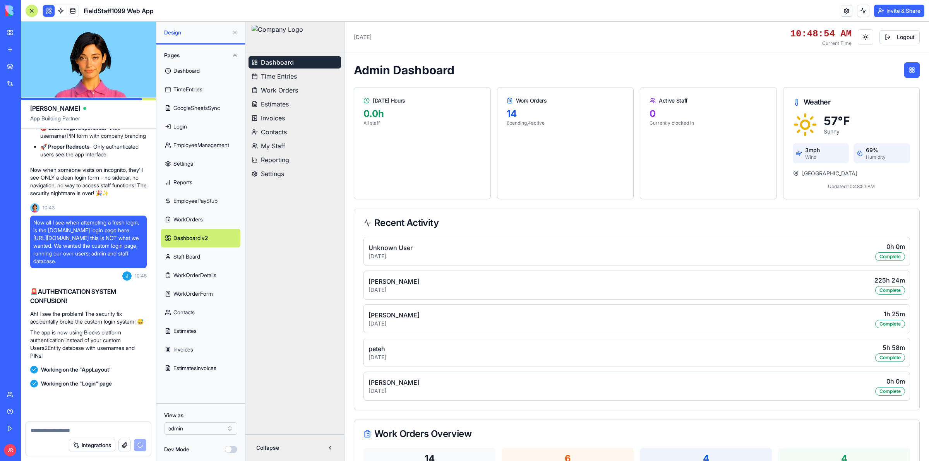
scroll to position [239430, 0]
click at [269, 173] on span "Settings" at bounding box center [272, 173] width 23 height 9
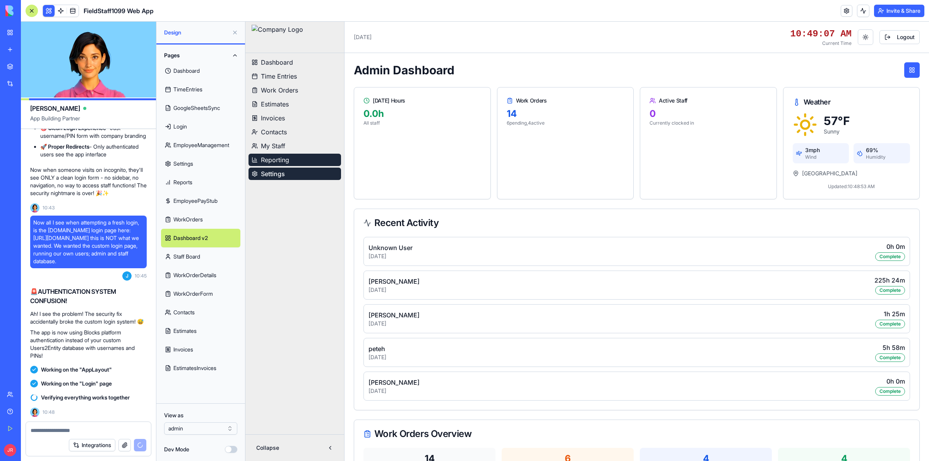
click at [279, 158] on span "Reporting" at bounding box center [275, 159] width 28 height 9
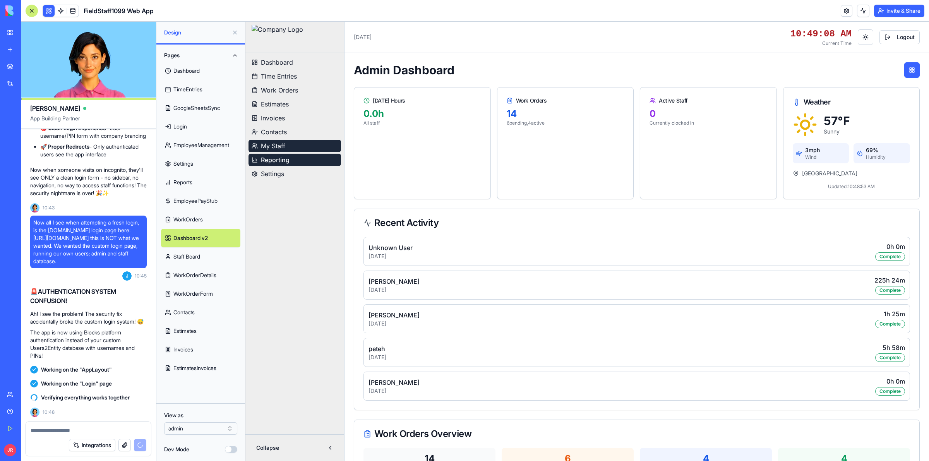
click at [278, 146] on span "My Staff" at bounding box center [273, 145] width 24 height 9
click at [278, 135] on span "Contacts" at bounding box center [274, 131] width 26 height 9
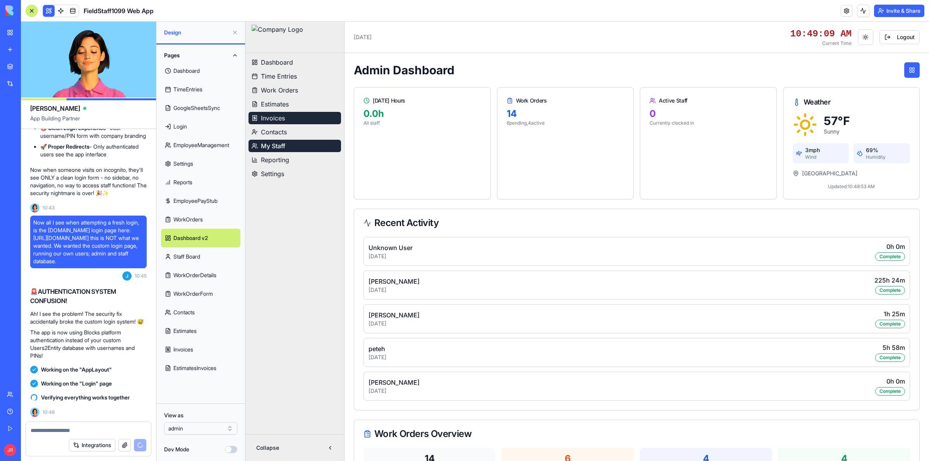
click at [276, 121] on span "Invoices" at bounding box center [273, 117] width 24 height 9
click at [277, 106] on span "Estimates" at bounding box center [275, 103] width 28 height 9
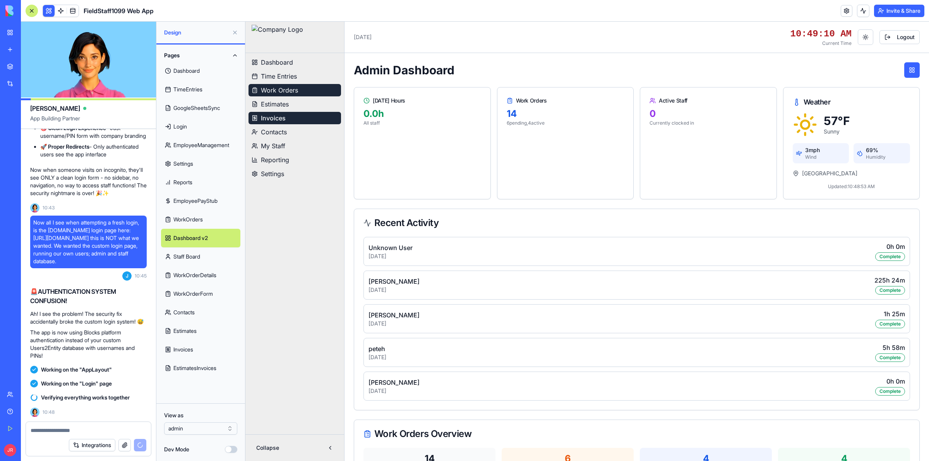
click at [278, 95] on button "Work Orders" at bounding box center [295, 90] width 93 height 12
click at [280, 77] on span "Time Entries" at bounding box center [279, 76] width 36 height 9
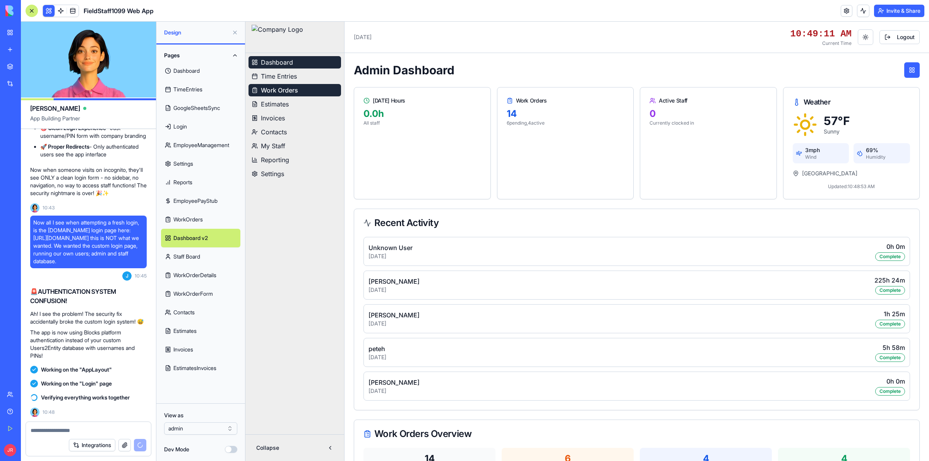
click at [280, 63] on span "Dashboard" at bounding box center [277, 62] width 32 height 9
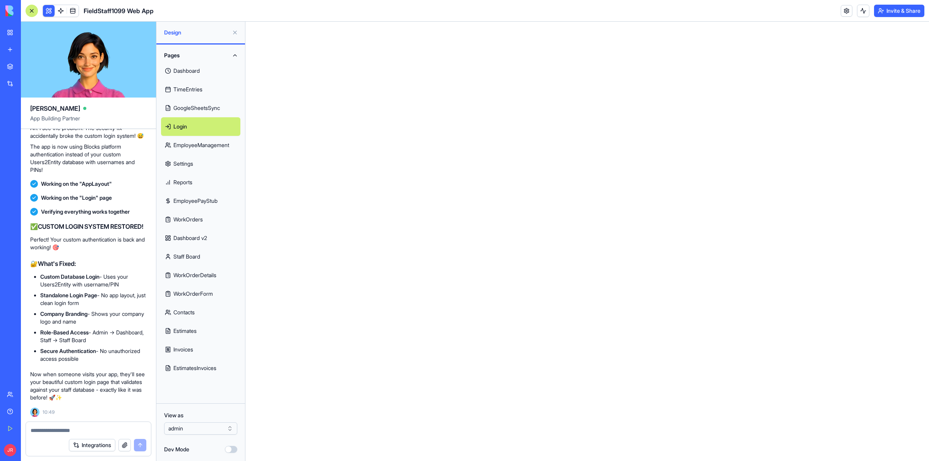
scroll to position [239616, 0]
click at [57, 428] on textarea at bounding box center [89, 431] width 116 height 8
click at [109, 432] on textarea at bounding box center [89, 431] width 116 height 8
type textarea "**********"
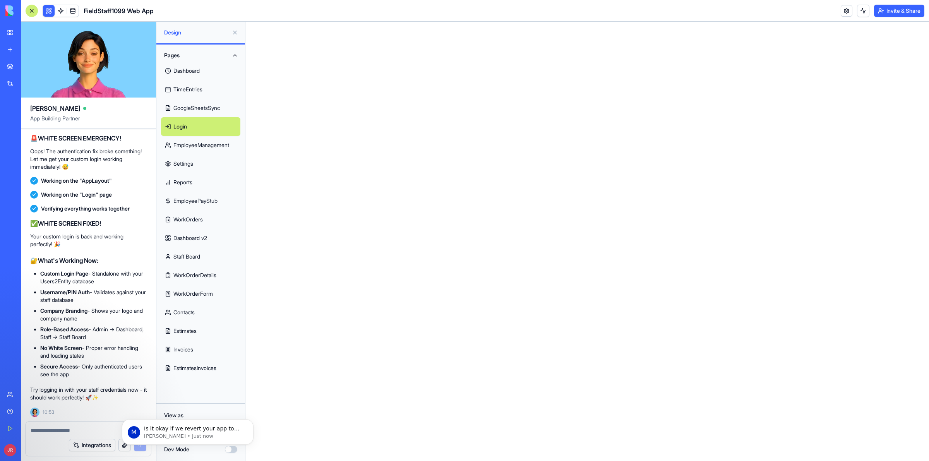
scroll to position [239935, 0]
click at [206, 429] on p "Is it okay if we revert your app to the state it was in before you changed the …" at bounding box center [194, 429] width 100 height 8
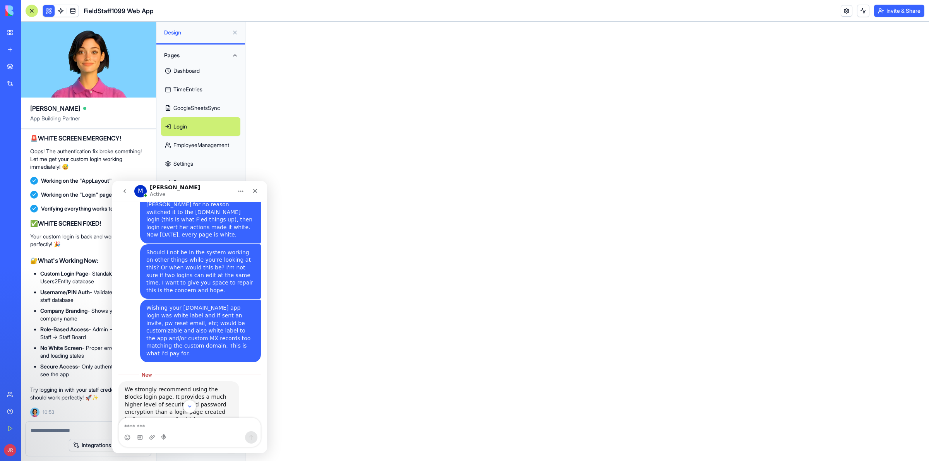
scroll to position [917, 0]
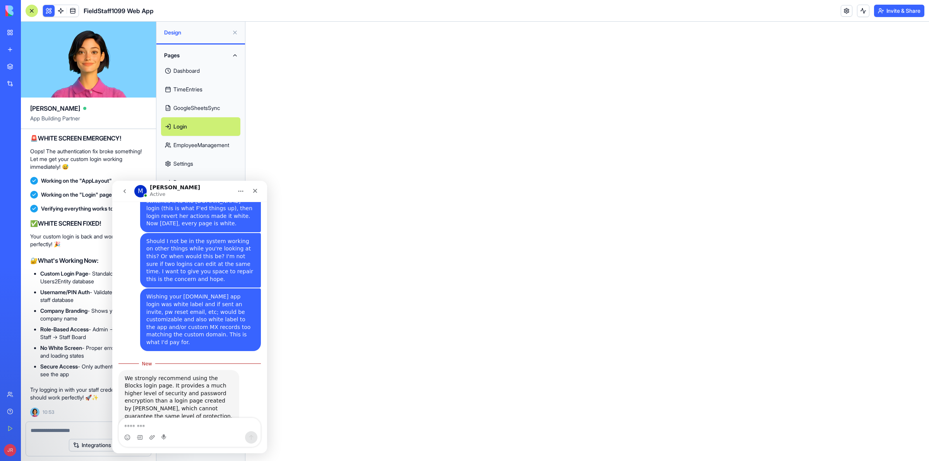
click at [161, 425] on textarea "Message…" at bounding box center [190, 424] width 142 height 13
type textarea "**********"
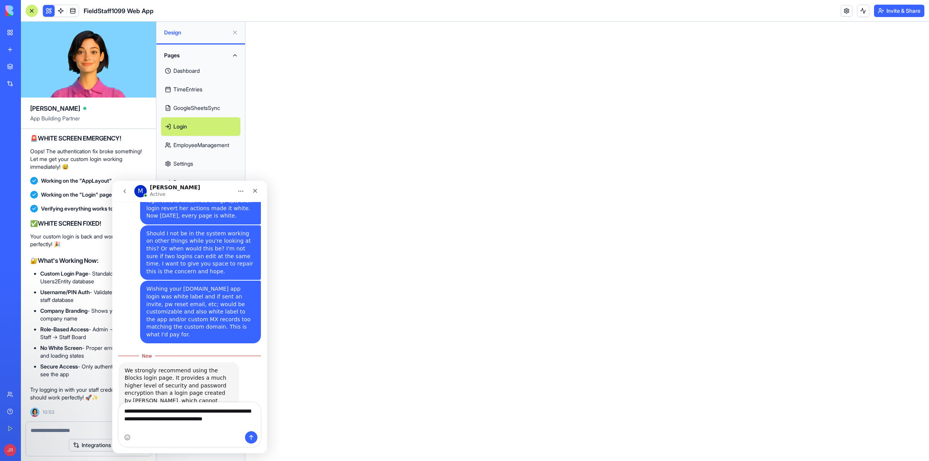
type textarea "**********"
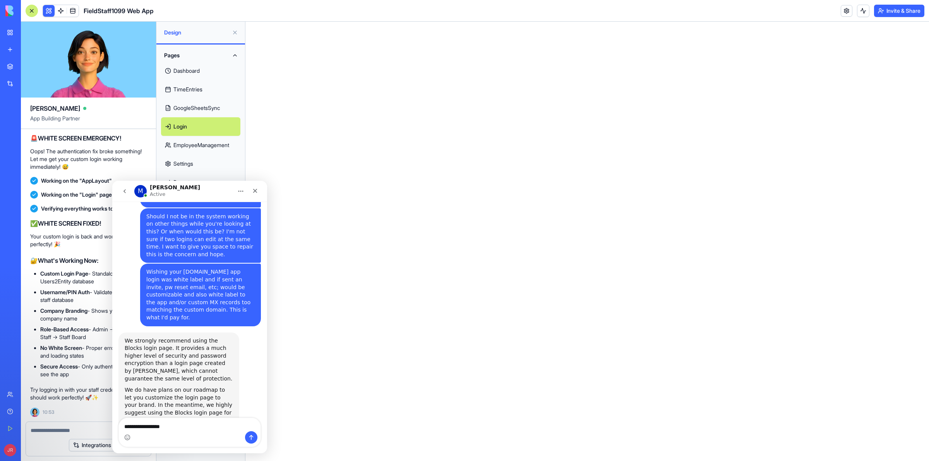
type textarea "**********"
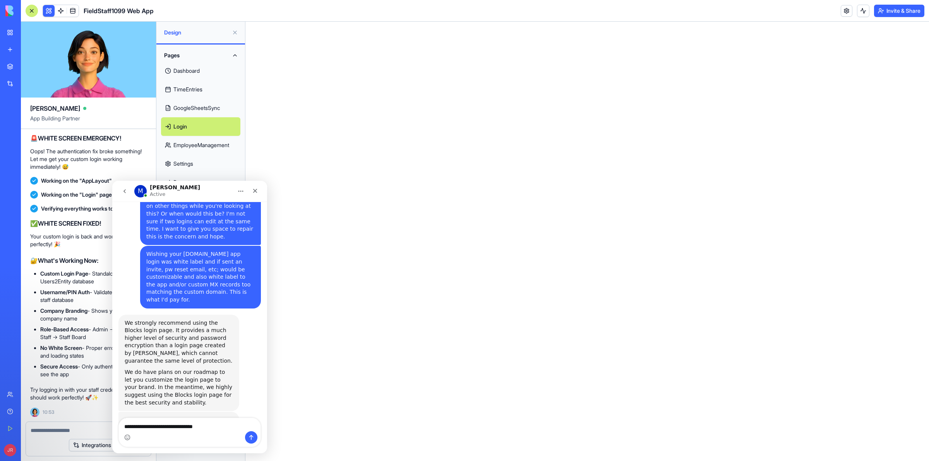
type textarea "**********"
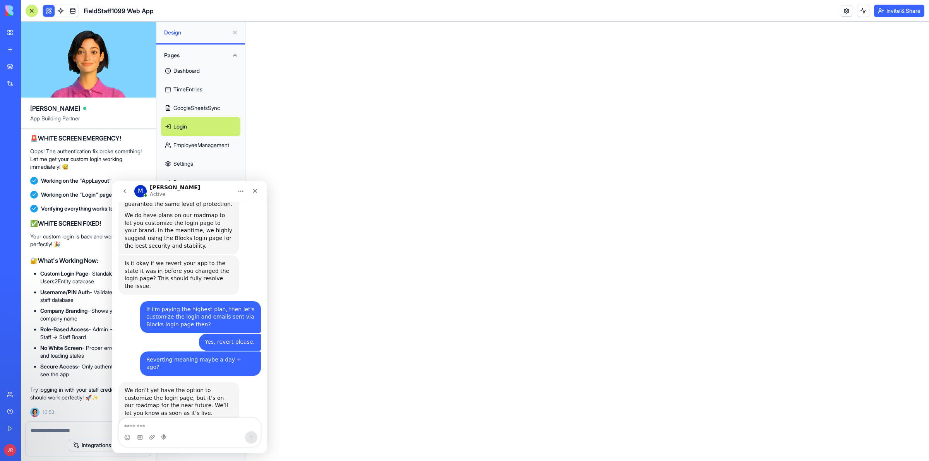
scroll to position [1124, 0]
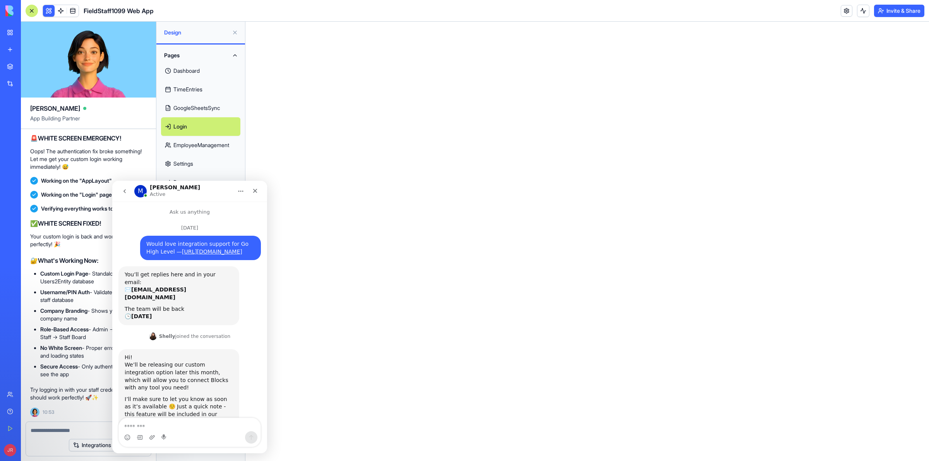
scroll to position [1, 0]
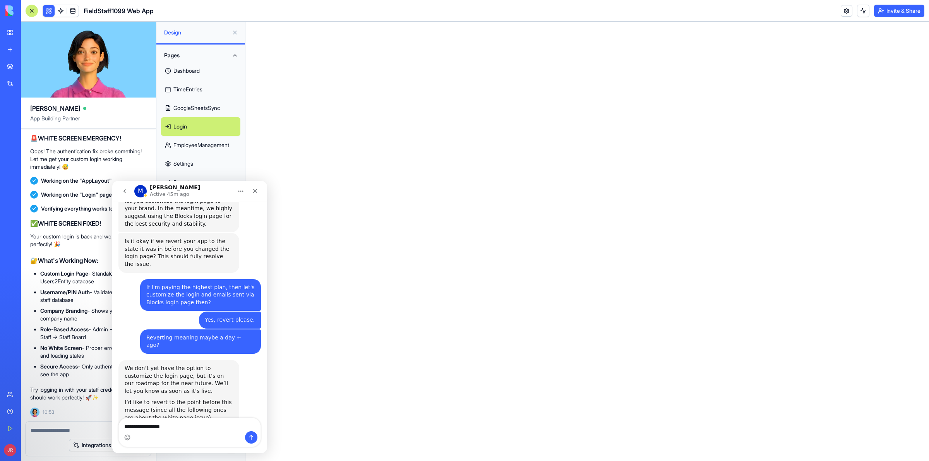
scroll to position [1124, 0]
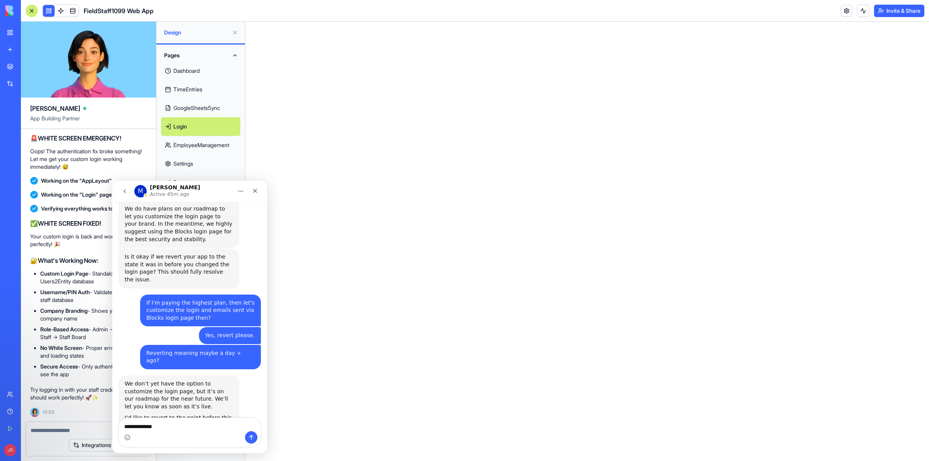
type textarea "**********"
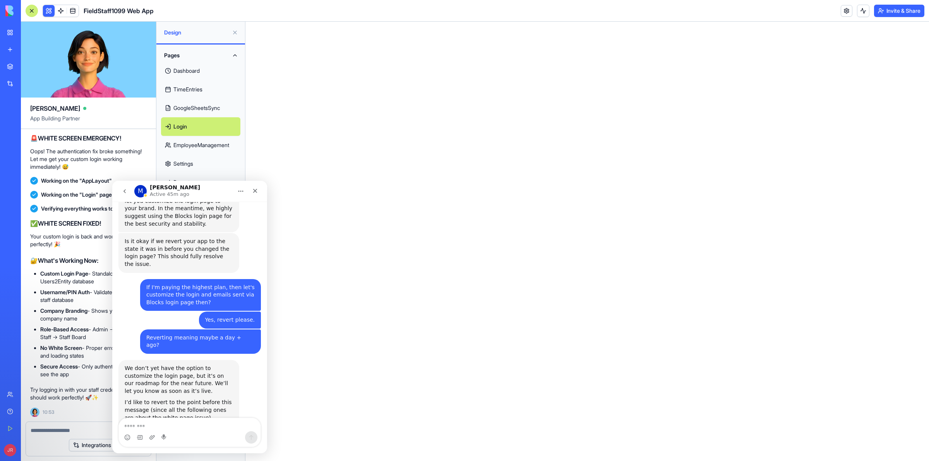
scroll to position [1147, 0]
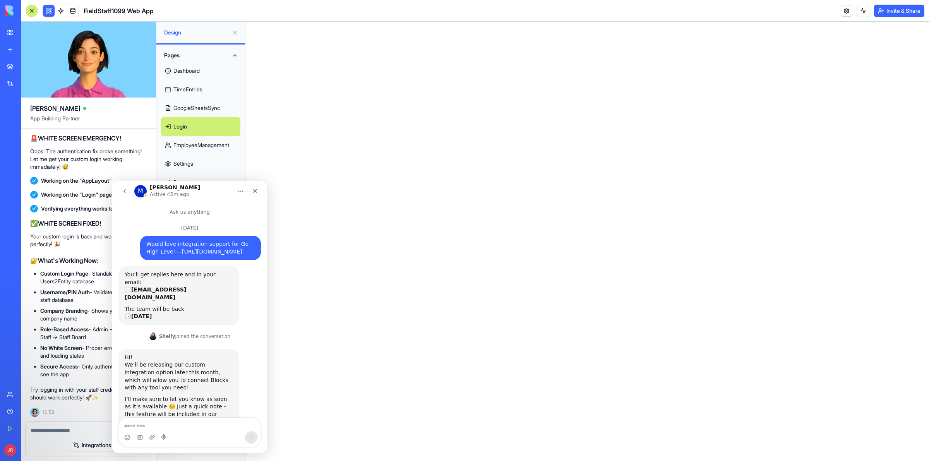
scroll to position [1, 0]
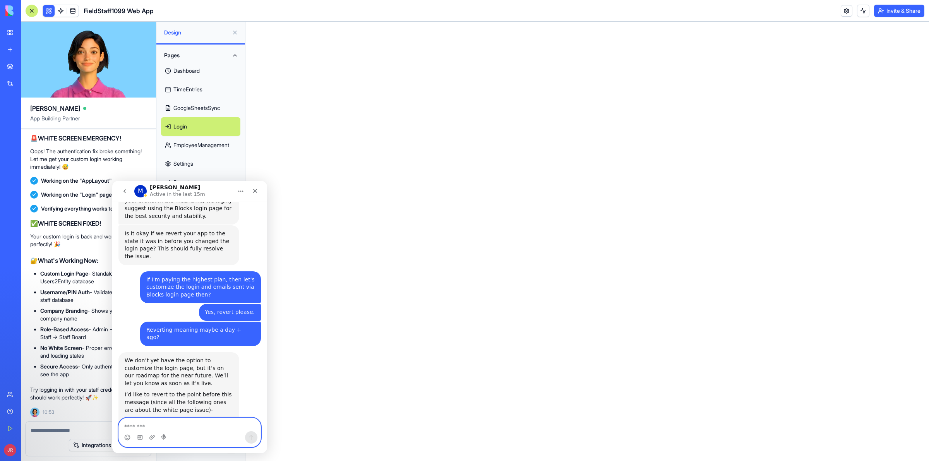
click at [192, 427] on textarea "Message…" at bounding box center [190, 424] width 142 height 13
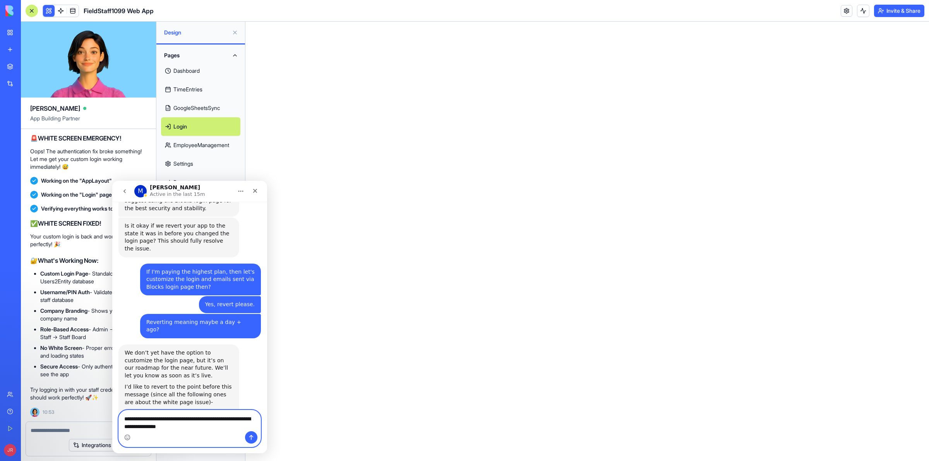
type textarea "**********"
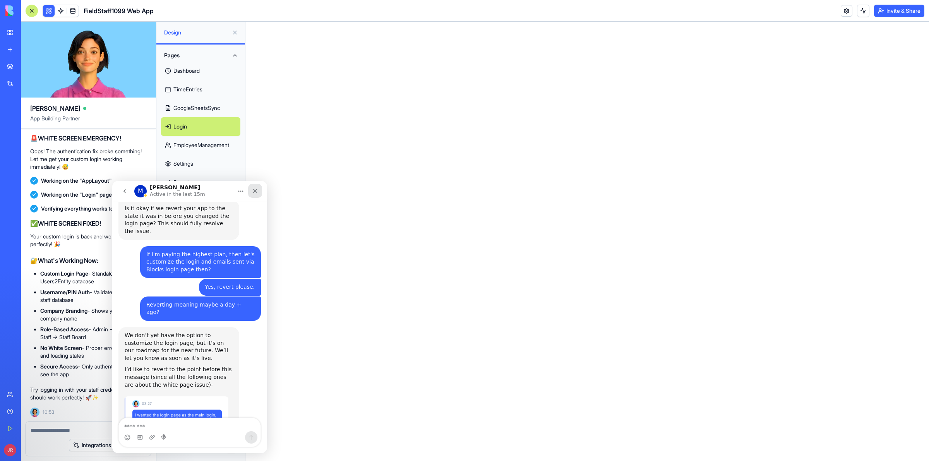
click at [254, 189] on icon "Close" at bounding box center [255, 191] width 4 height 4
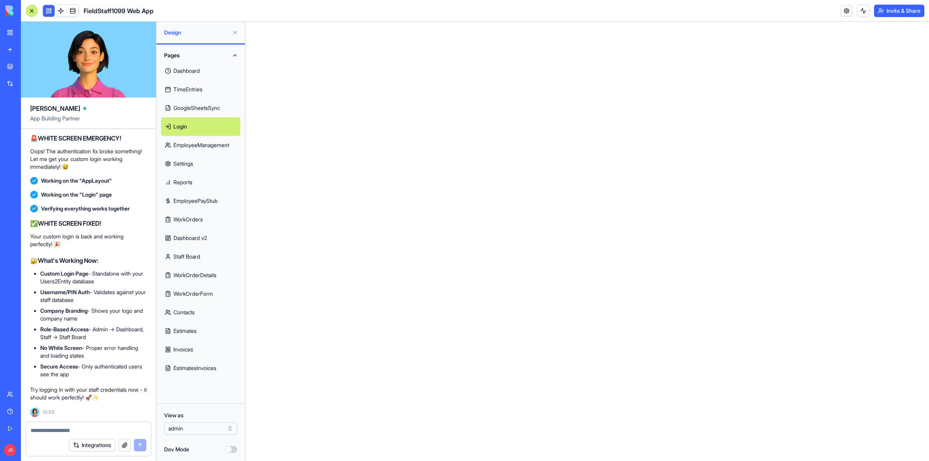
click at [194, 239] on link "Dashboard v2" at bounding box center [200, 238] width 79 height 19
click at [10, 415] on link "Help" at bounding box center [17, 411] width 31 height 15
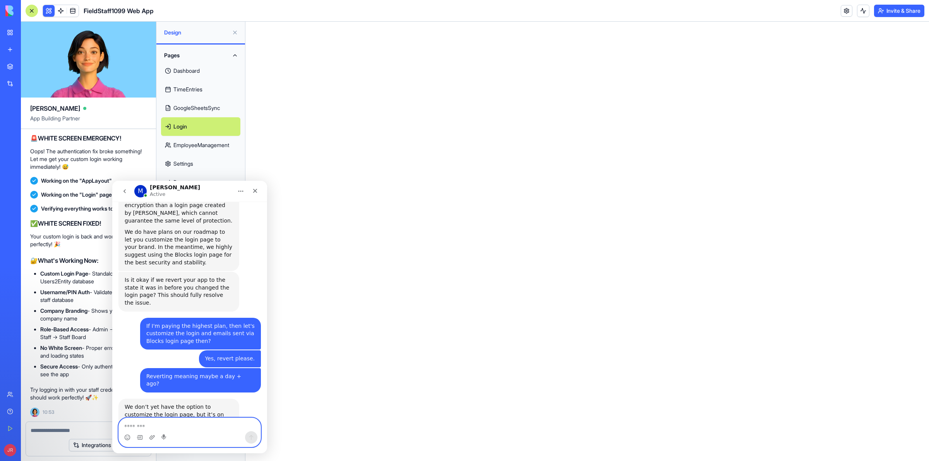
scroll to position [1075, 0]
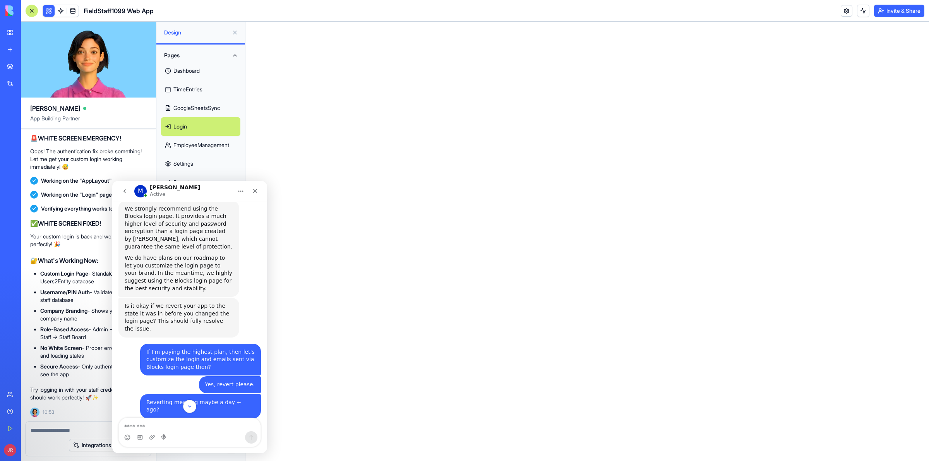
click at [188, 429] on div "We don’t yet have the option to customize the login page, but it’s on our roadm…" at bounding box center [179, 444] width 108 height 30
click at [190, 399] on div "Reverting meaning maybe a day + ago?" at bounding box center [200, 406] width 108 height 15
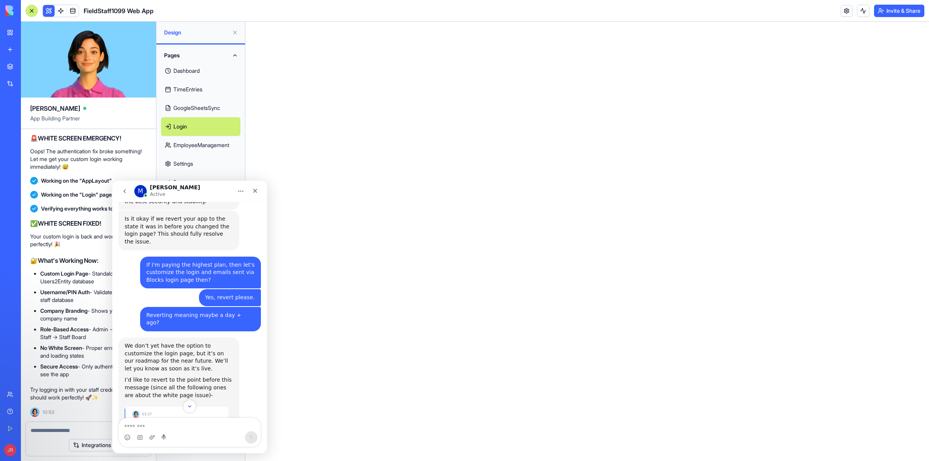
scroll to position [1172, 0]
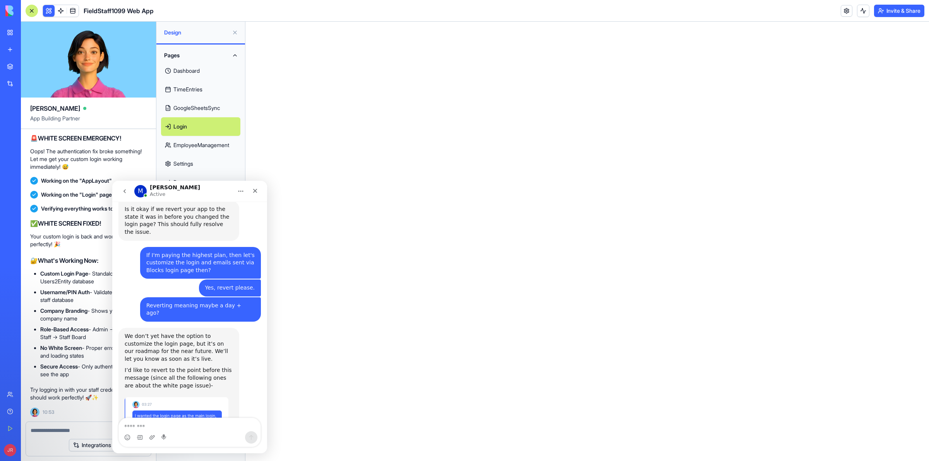
click at [240, 192] on icon "Home" at bounding box center [241, 191] width 6 height 6
drag, startPoint x: 353, startPoint y: 229, endPoint x: 537, endPoint y: 234, distance: 183.9
click at [353, 22] on html at bounding box center [587, 22] width 684 height 0
click at [256, 193] on icon "Close" at bounding box center [255, 191] width 6 height 6
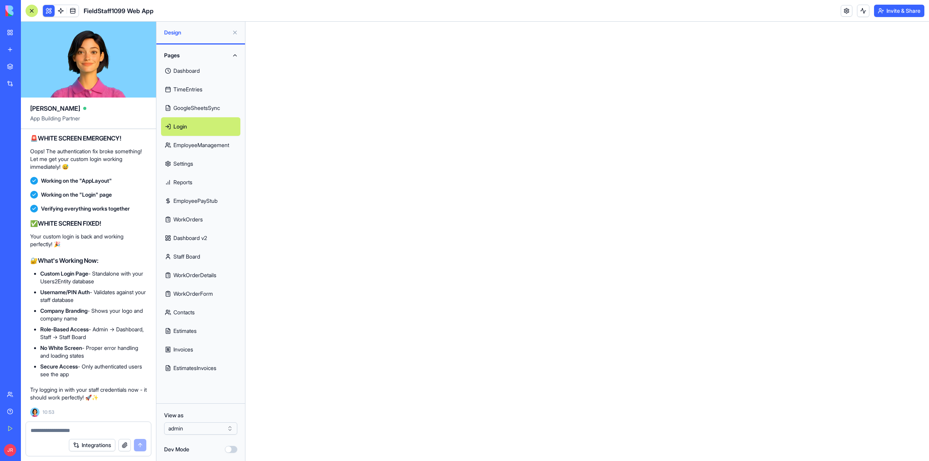
scroll to position [236596, 0]
click at [445, 22] on html at bounding box center [587, 22] width 684 height 0
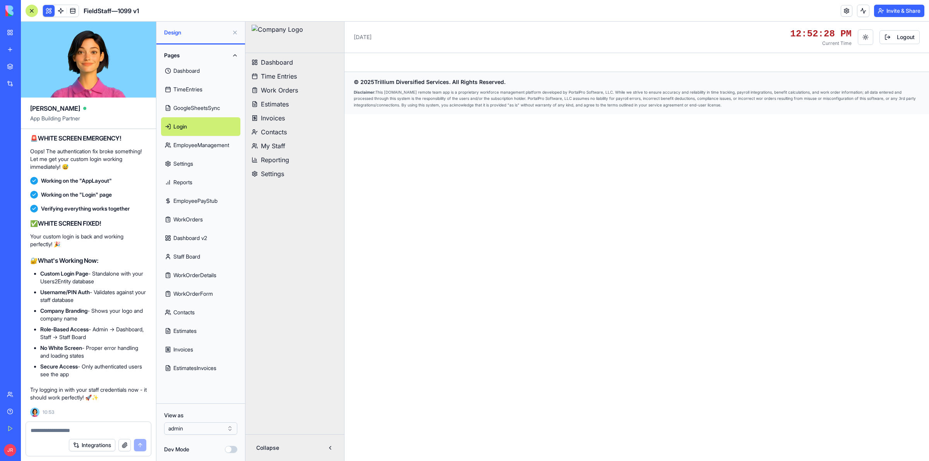
scroll to position [239935, 0]
click at [845, 9] on link at bounding box center [847, 11] width 12 height 12
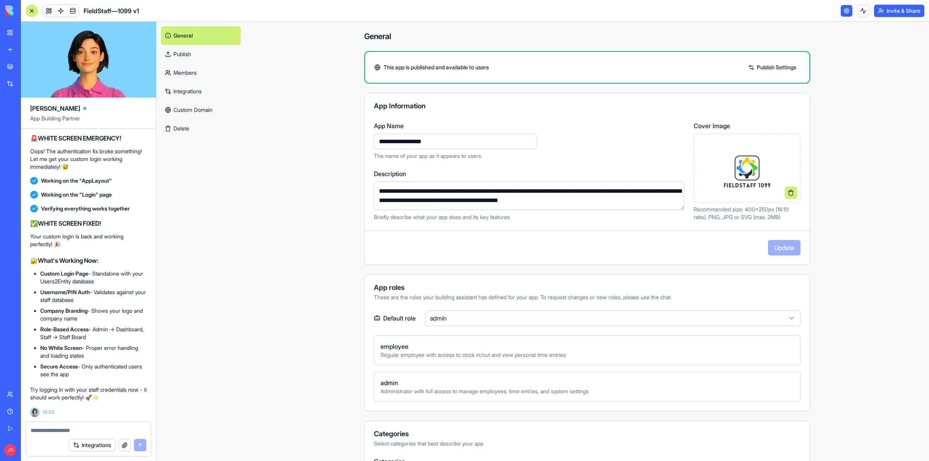
click at [188, 72] on link "Members" at bounding box center [201, 72] width 80 height 19
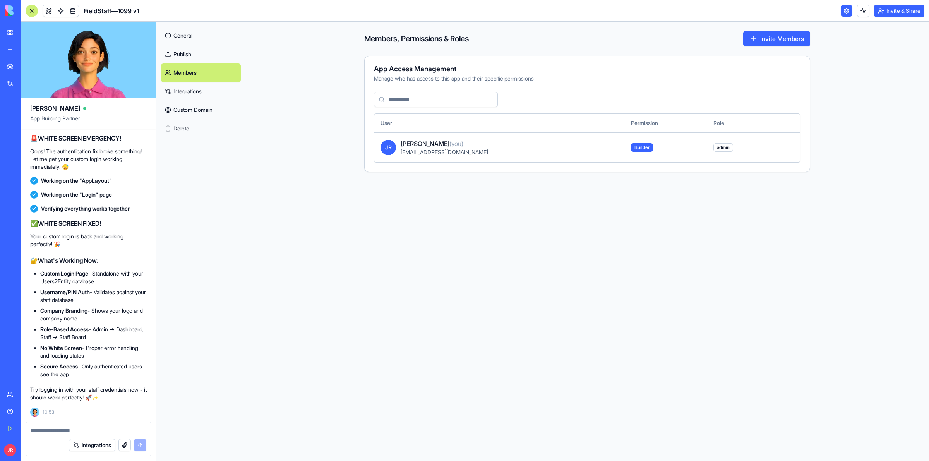
click at [768, 37] on button "Invite Members" at bounding box center [776, 38] width 67 height 15
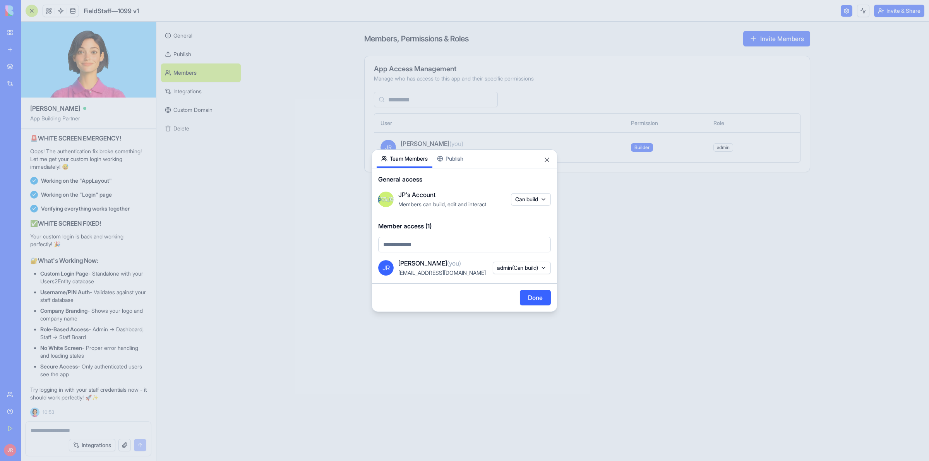
click at [521, 202] on body "BETA My Workspace New app Marketplace Integrations Recent PRG Educational Subst…" at bounding box center [464, 230] width 929 height 461
click at [529, 221] on span "View & interact" at bounding box center [530, 224] width 60 height 6
click at [475, 241] on body "BETA My Workspace New app Marketplace Integrations Recent PRG Educational Subst…" at bounding box center [464, 230] width 929 height 461
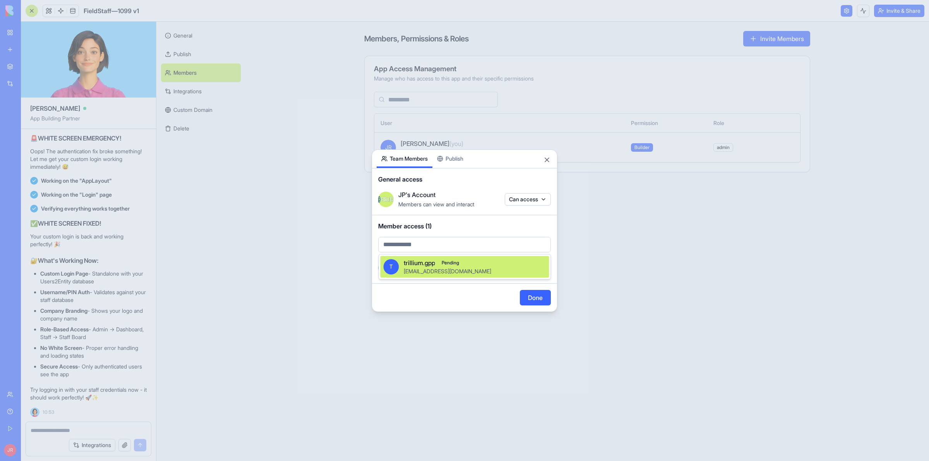
click at [457, 268] on div "trillium.gpp@gmail.com" at bounding box center [447, 272] width 87 height 8
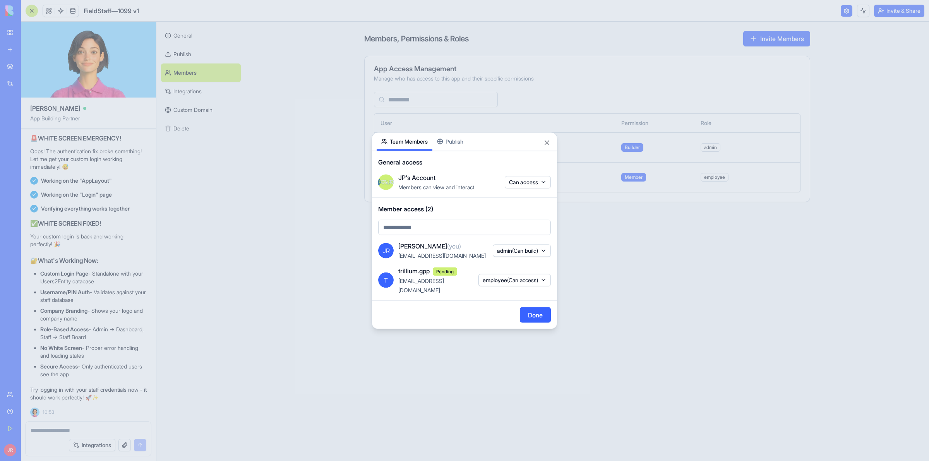
click at [512, 281] on span "(Can access)" at bounding box center [522, 280] width 31 height 7
click at [513, 324] on div "admin" at bounding box center [512, 321] width 58 height 12
click at [460, 316] on div at bounding box center [464, 230] width 929 height 461
click at [514, 280] on span "(Can access)" at bounding box center [522, 280] width 31 height 7
click at [520, 366] on div "Remove access" at bounding box center [517, 365] width 58 height 12
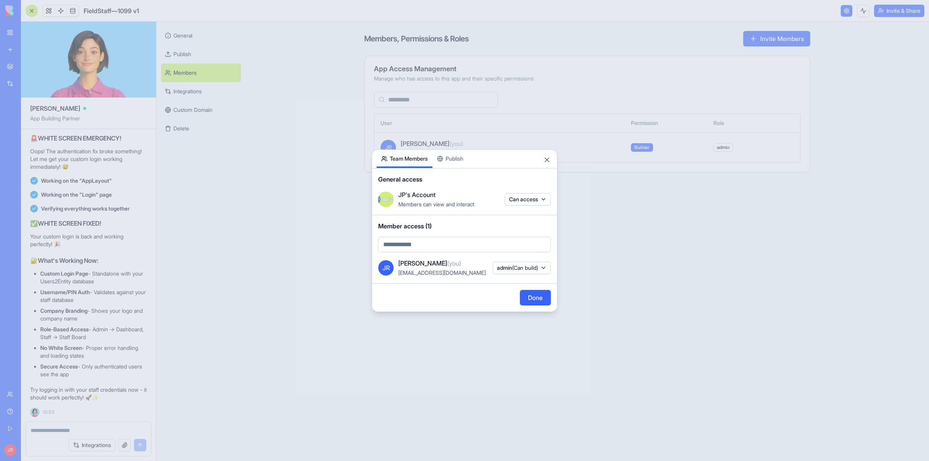
click at [512, 202] on body "BETA My Workspace New app Marketplace Integrations Recent PRG Educational Subst…" at bounding box center [464, 230] width 929 height 461
click at [533, 216] on span "Can access" at bounding box center [520, 215] width 29 height 8
click at [497, 246] on body "BETA My Workspace New app Marketplace Integrations Recent PRG Educational Subst…" at bounding box center [464, 230] width 929 height 461
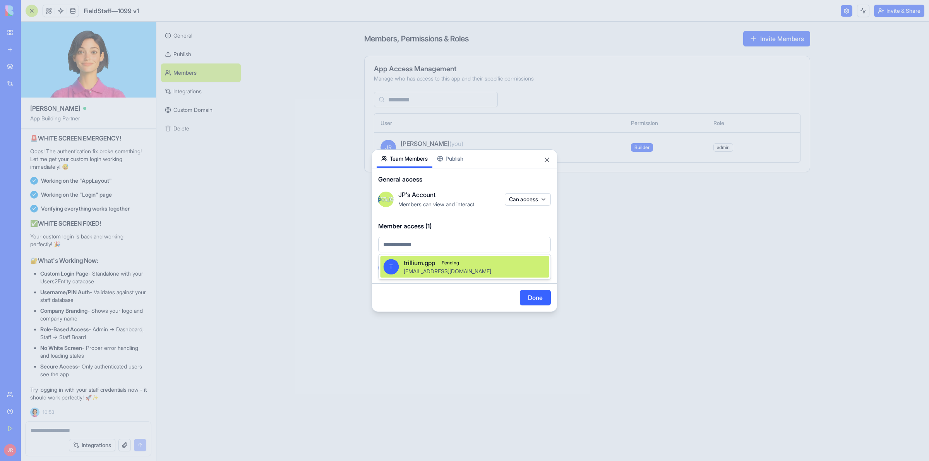
click at [548, 164] on div at bounding box center [464, 230] width 929 height 461
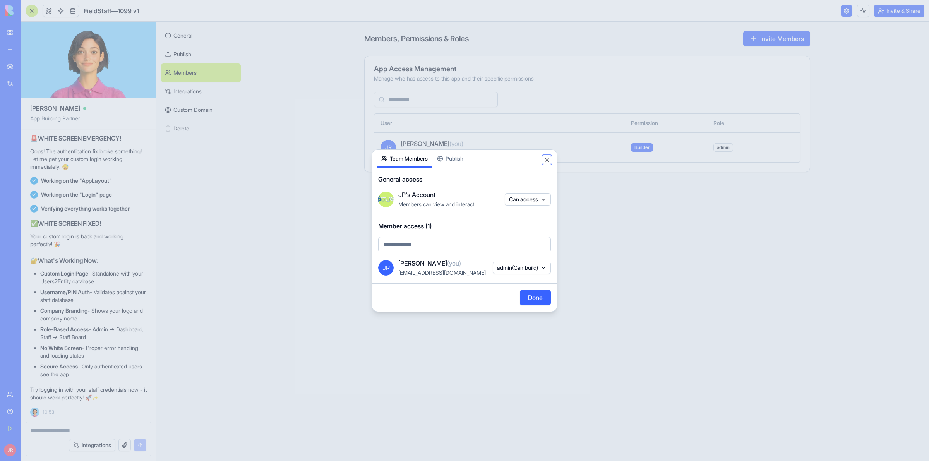
click at [548, 159] on button "Close" at bounding box center [547, 160] width 8 height 8
click at [46, 9] on html "BETA My Workspace New app Marketplace Integrations Recent PRG Educational Subst…" at bounding box center [464, 230] width 929 height 461
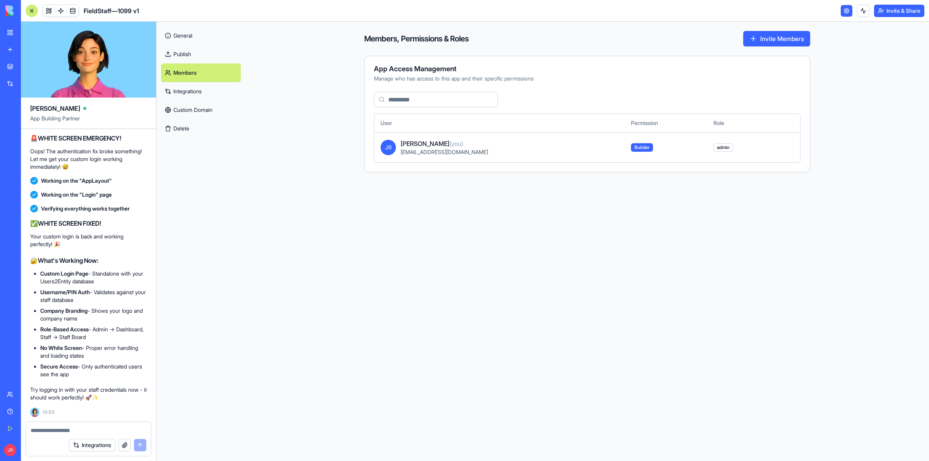
scroll to position [1172, 0]
click at [29, 415] on div "Help" at bounding box center [24, 412] width 10 height 8
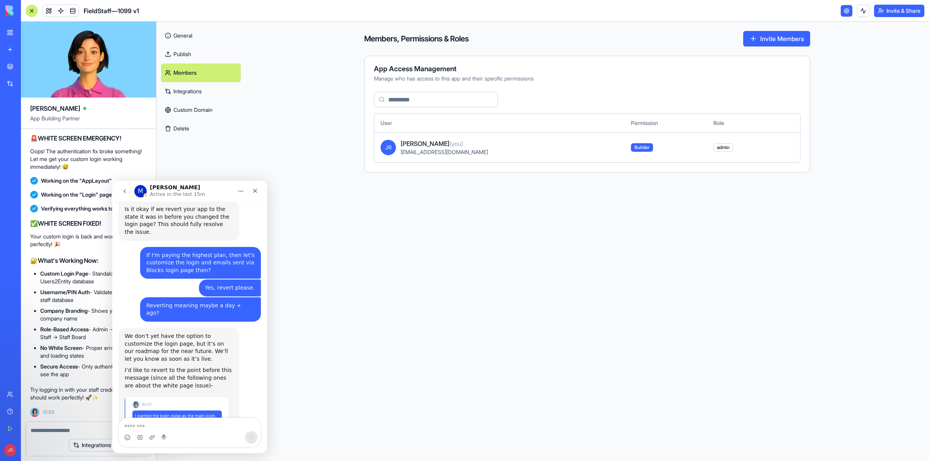
click at [159, 424] on textarea "Message…" at bounding box center [190, 424] width 142 height 13
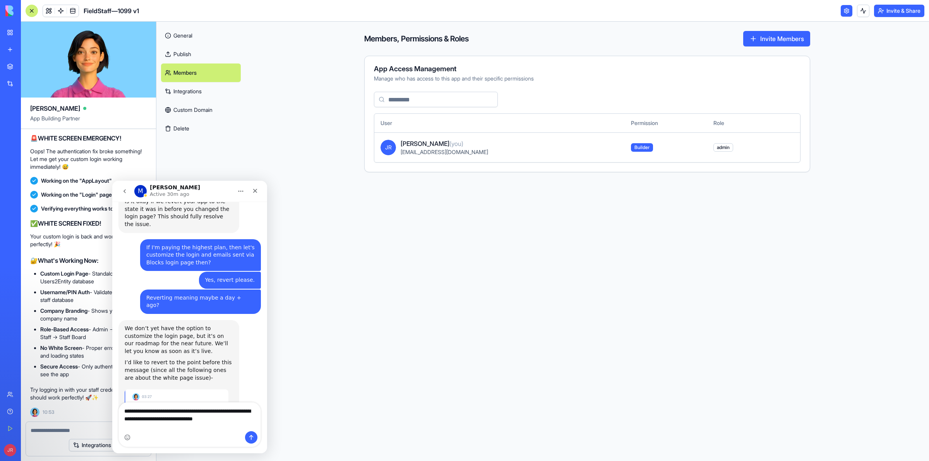
type textarea "**********"
